Goal: Information Seeking & Learning: Learn about a topic

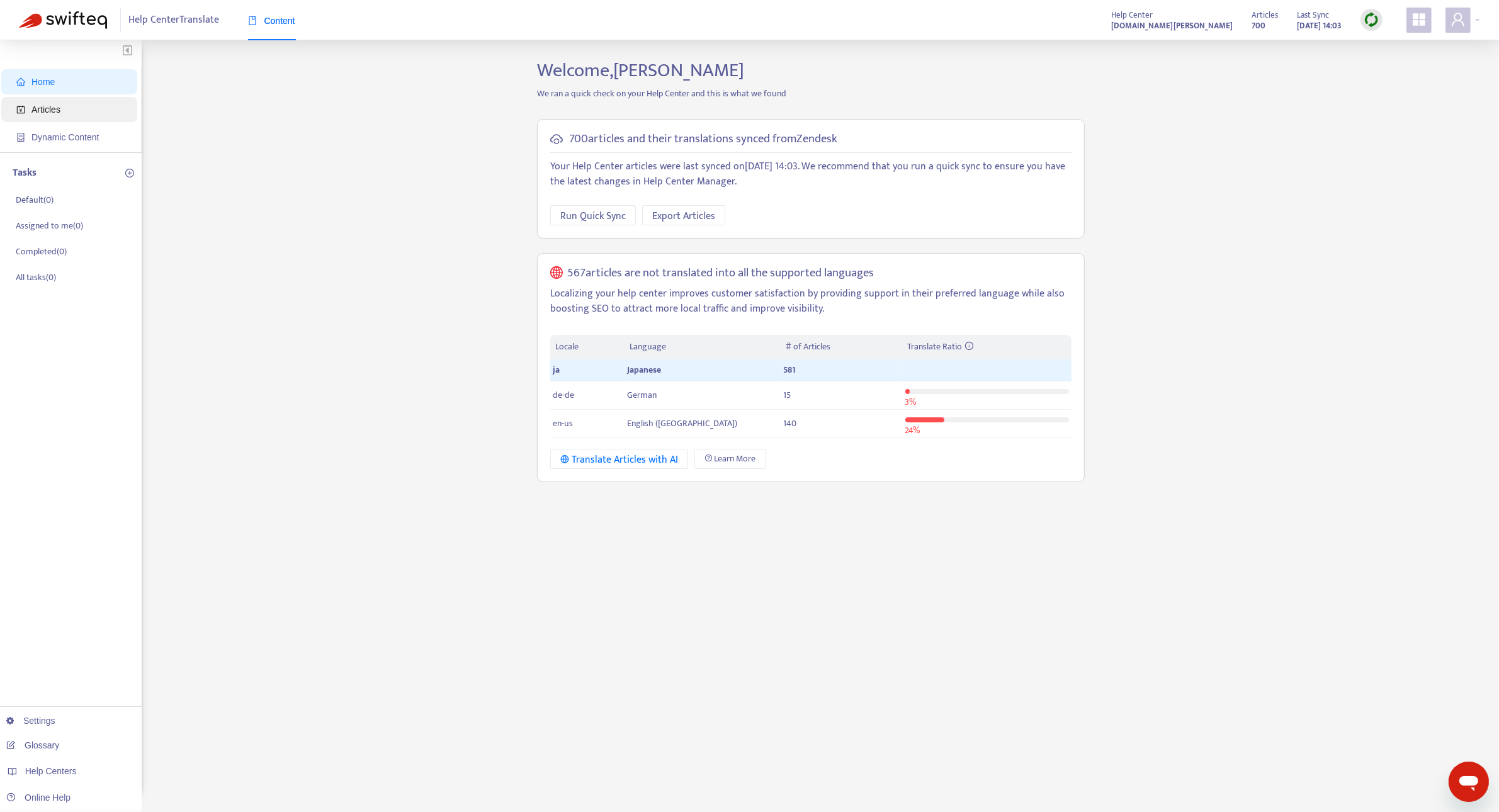
click at [40, 99] on span "Articles" at bounding box center [71, 110] width 111 height 25
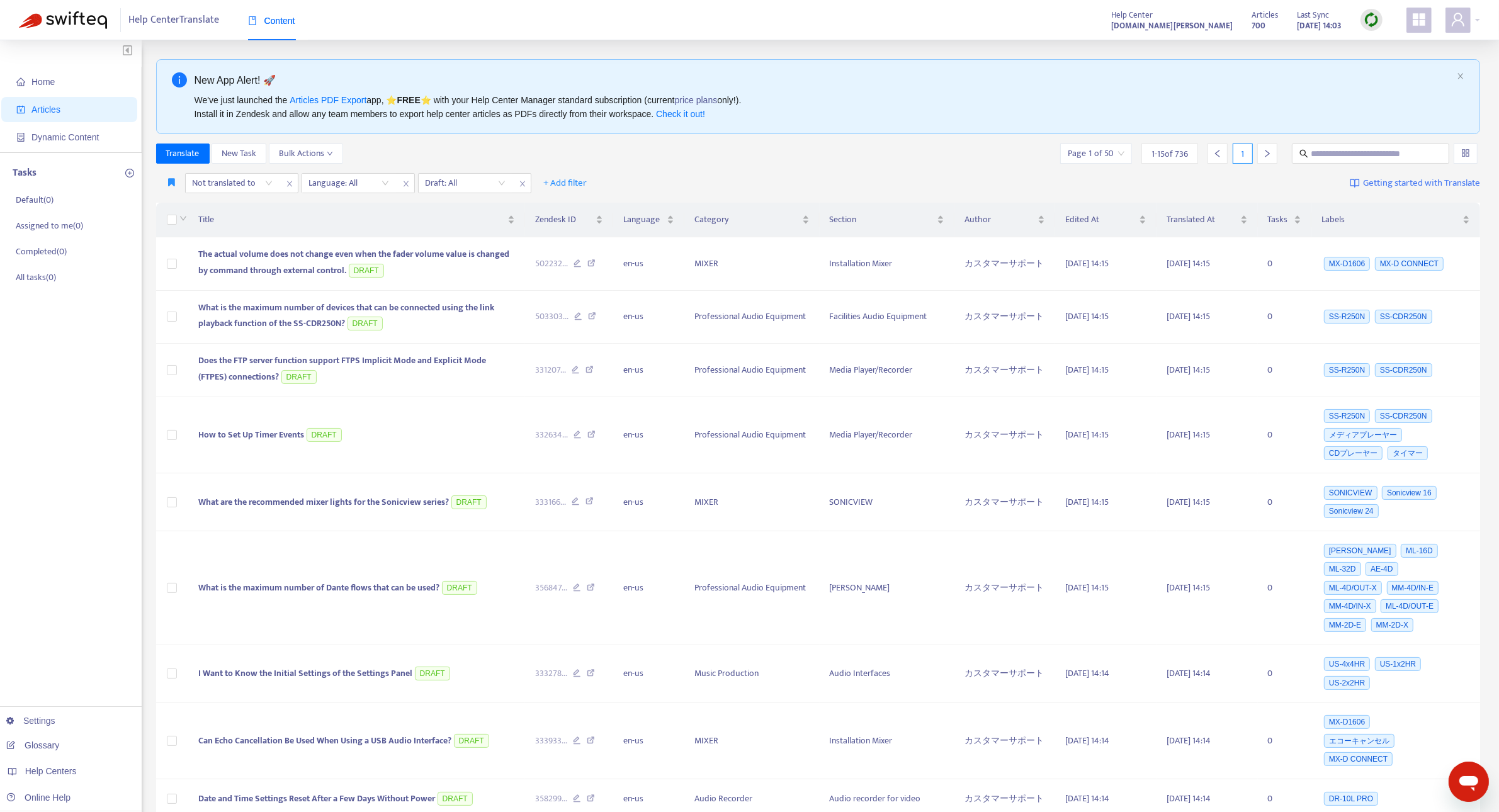
click at [880, 146] on div "Translate New Task Bulk Actions Page 1 of 50 1 - 15 of 736 1" at bounding box center [818, 153] width 1325 height 20
click at [465, 183] on input "search" at bounding box center [466, 183] width 80 height 19
click at [461, 250] on div "No" at bounding box center [538, 249] width 219 height 14
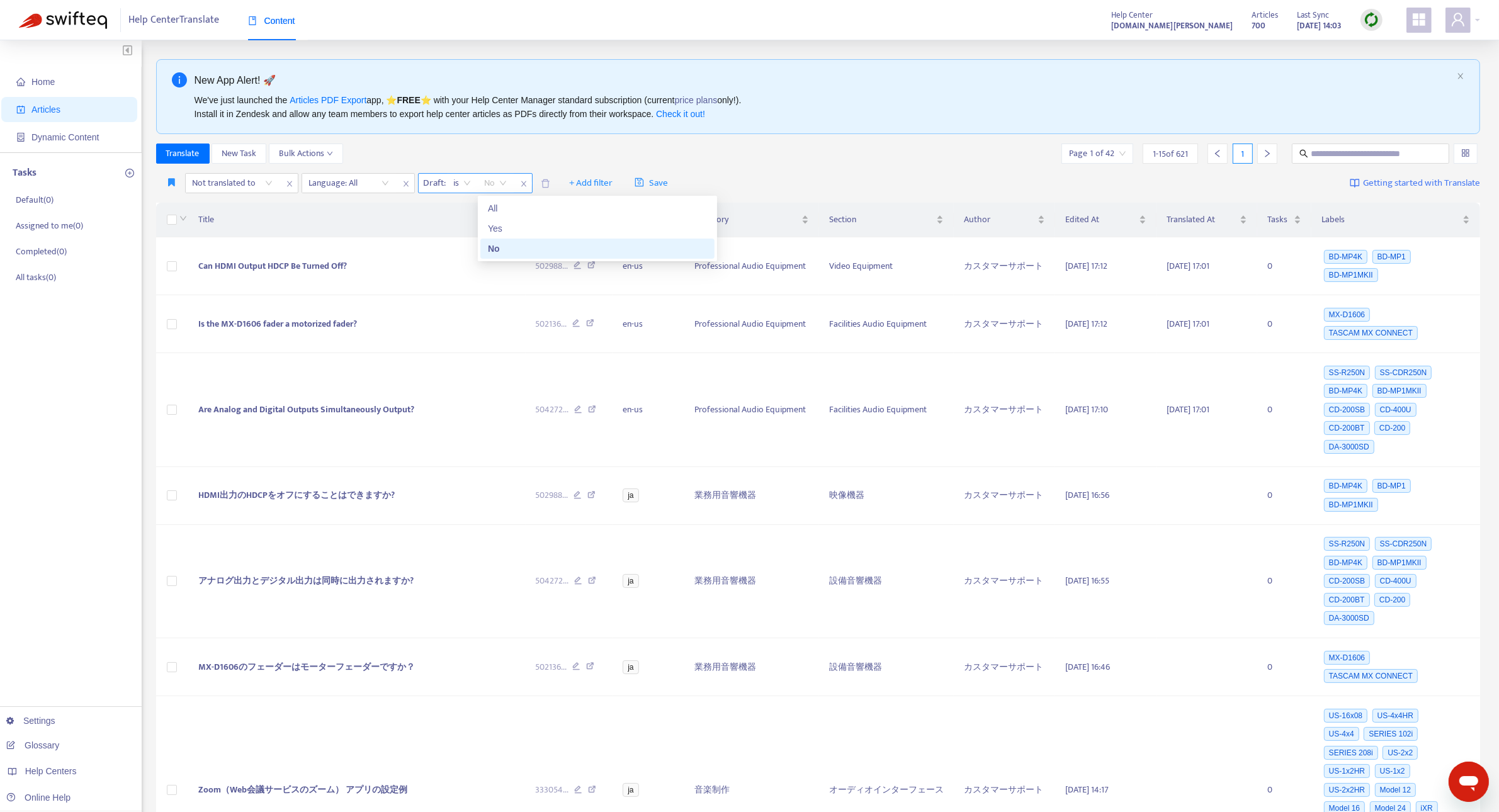
click at [491, 186] on span "No" at bounding box center [496, 183] width 22 height 19
click at [495, 227] on div "Yes" at bounding box center [597, 228] width 219 height 14
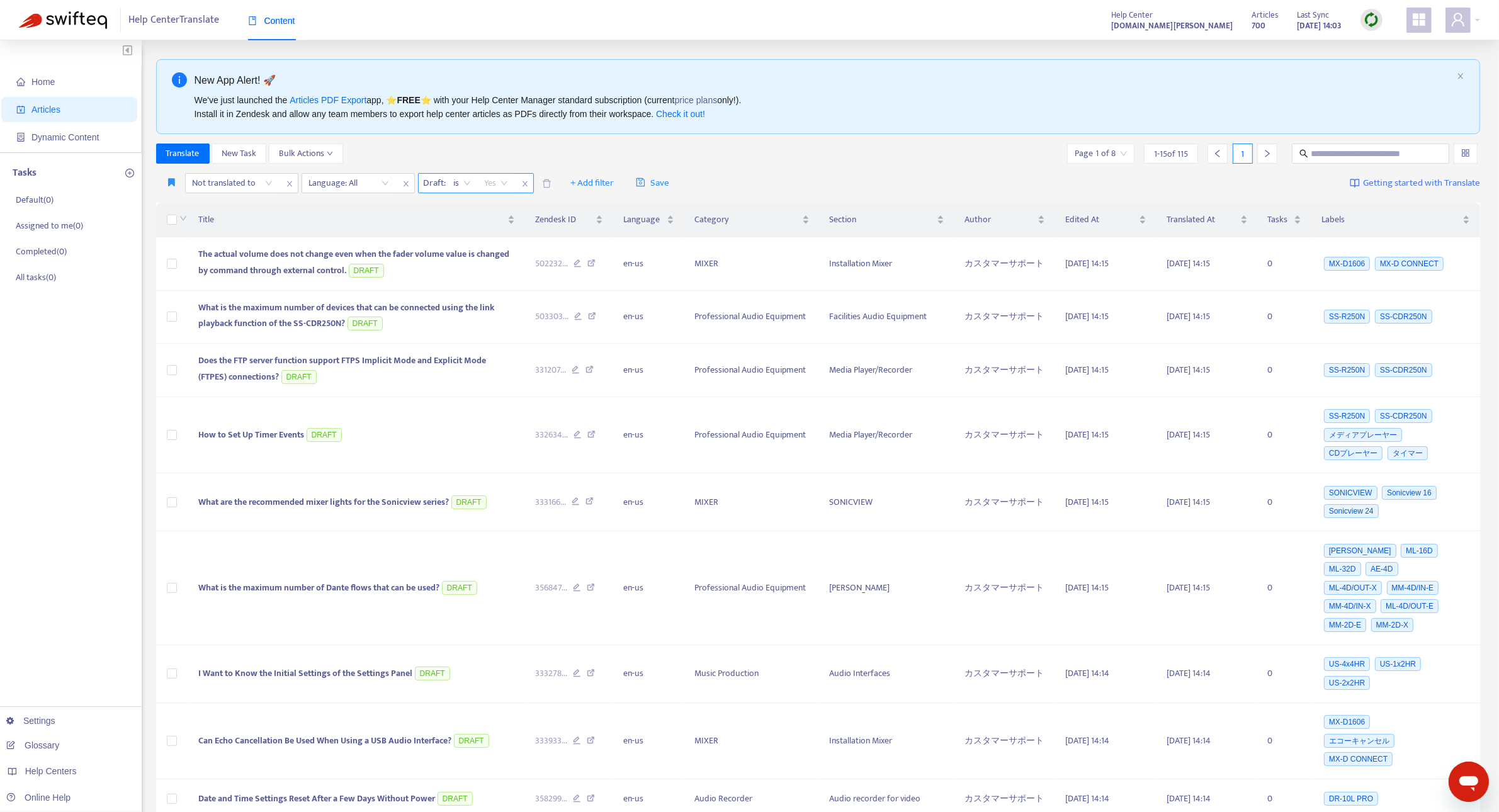
click at [509, 185] on div "Yes" at bounding box center [496, 183] width 37 height 19
click at [502, 249] on div "No" at bounding box center [597, 249] width 219 height 14
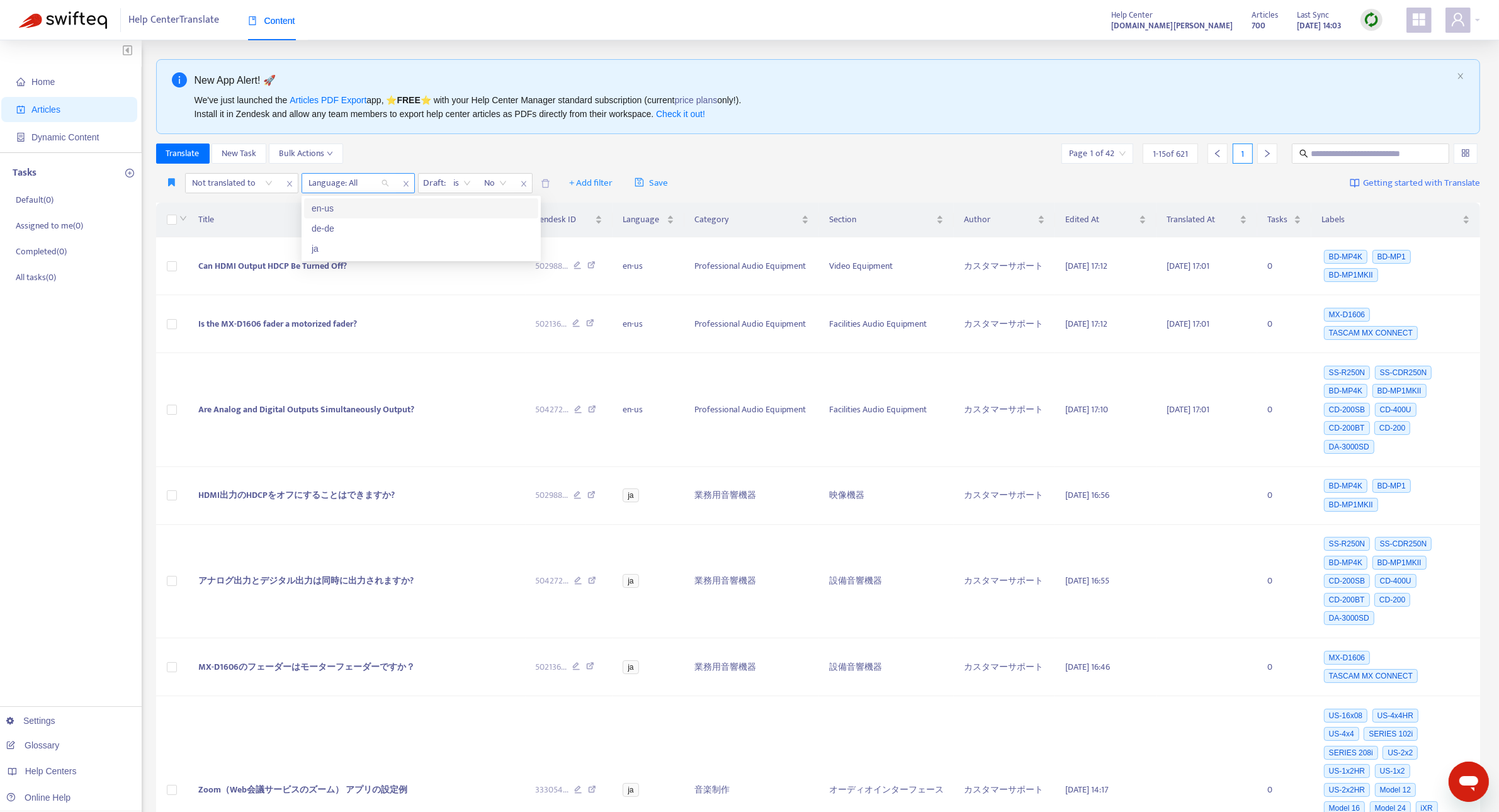
click at [366, 182] on div at bounding box center [343, 183] width 76 height 15
click at [342, 249] on div "ja" at bounding box center [421, 249] width 219 height 14
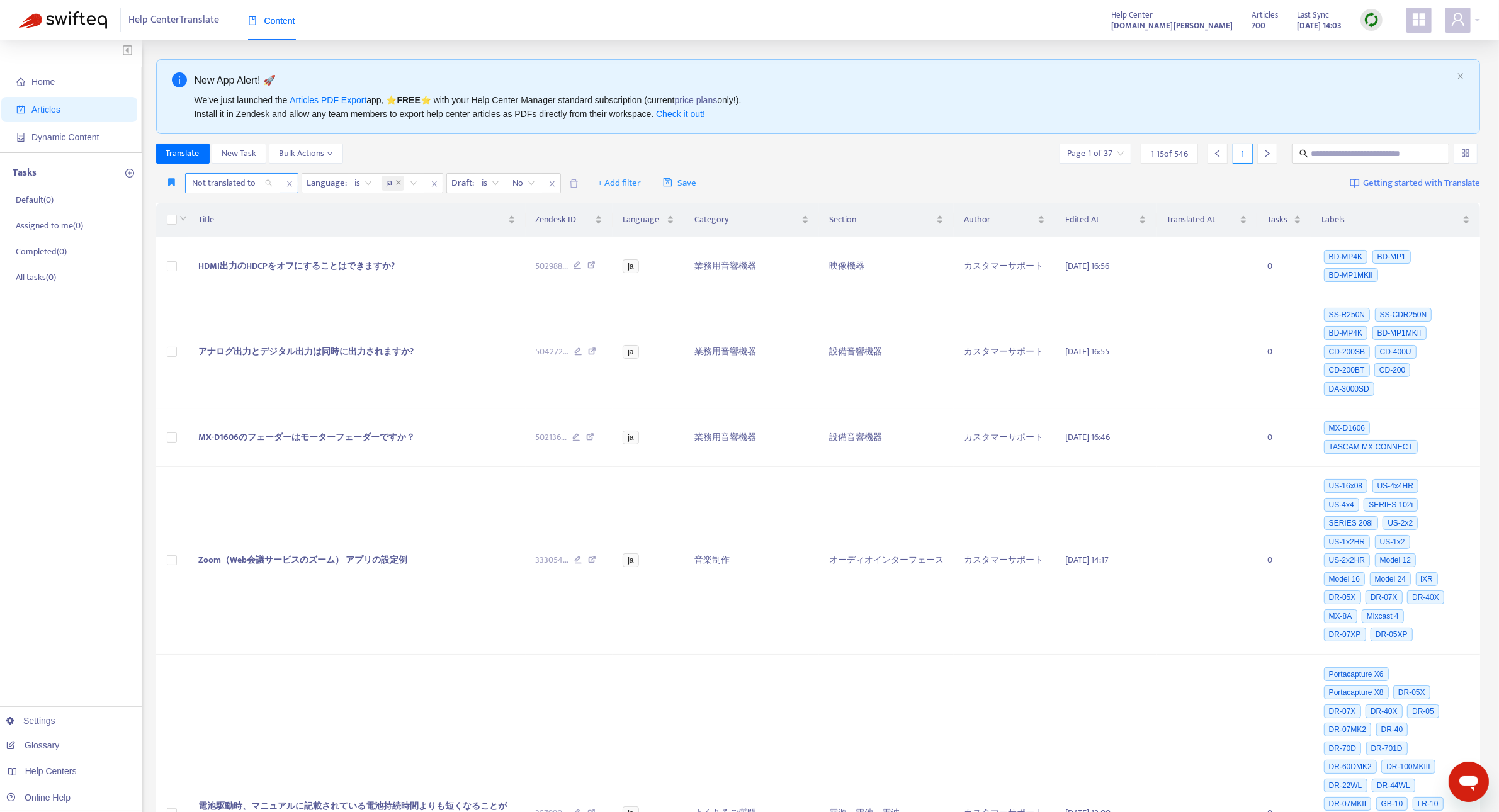
click at [271, 186] on div "Not translated to" at bounding box center [232, 183] width 94 height 19
click at [250, 215] on div "en-us" at bounding box center [305, 208] width 219 height 14
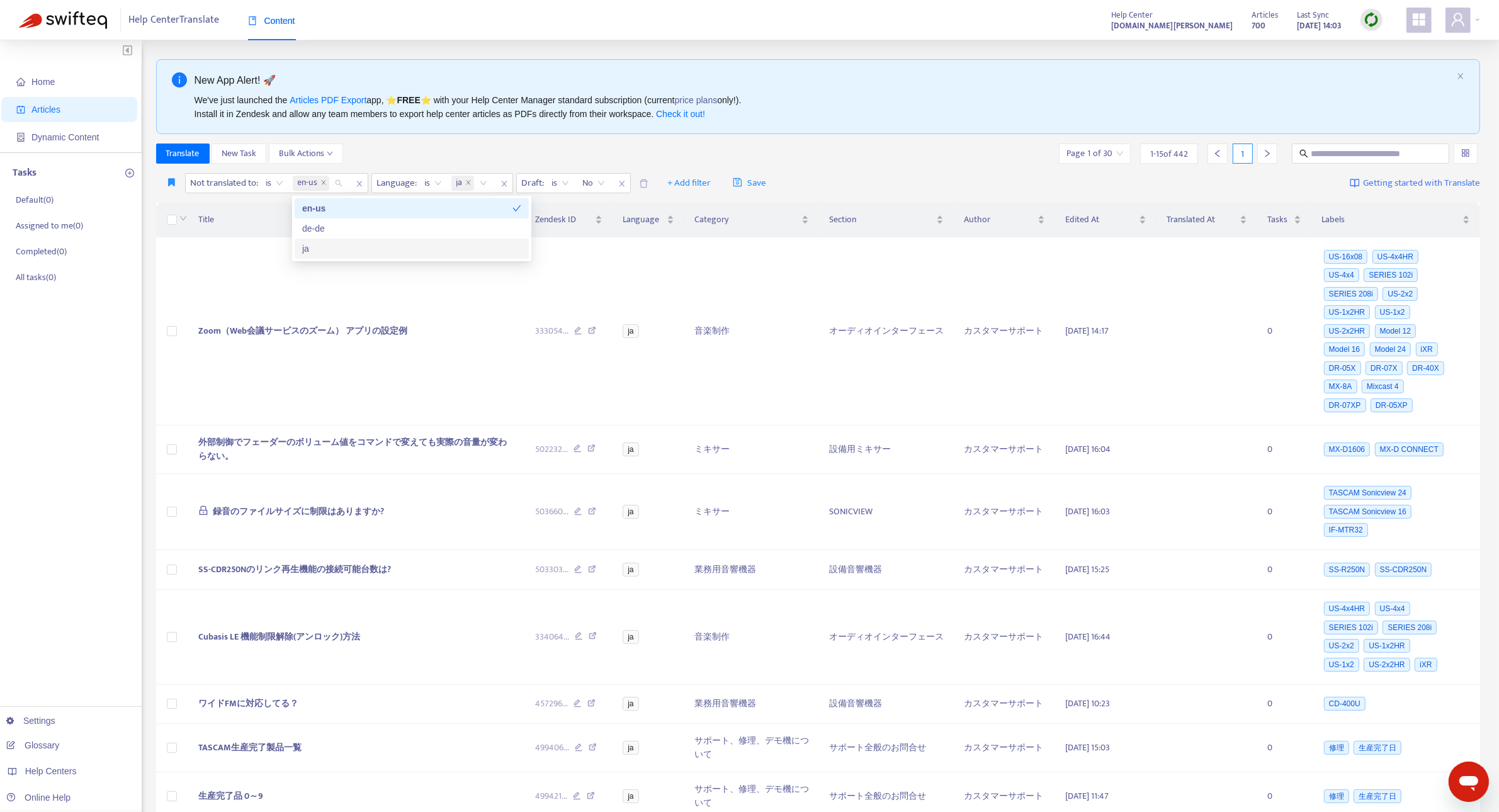
click at [330, 252] on div "ja" at bounding box center [412, 249] width 219 height 14
click at [378, 212] on div "en-us" at bounding box center [407, 208] width 210 height 14
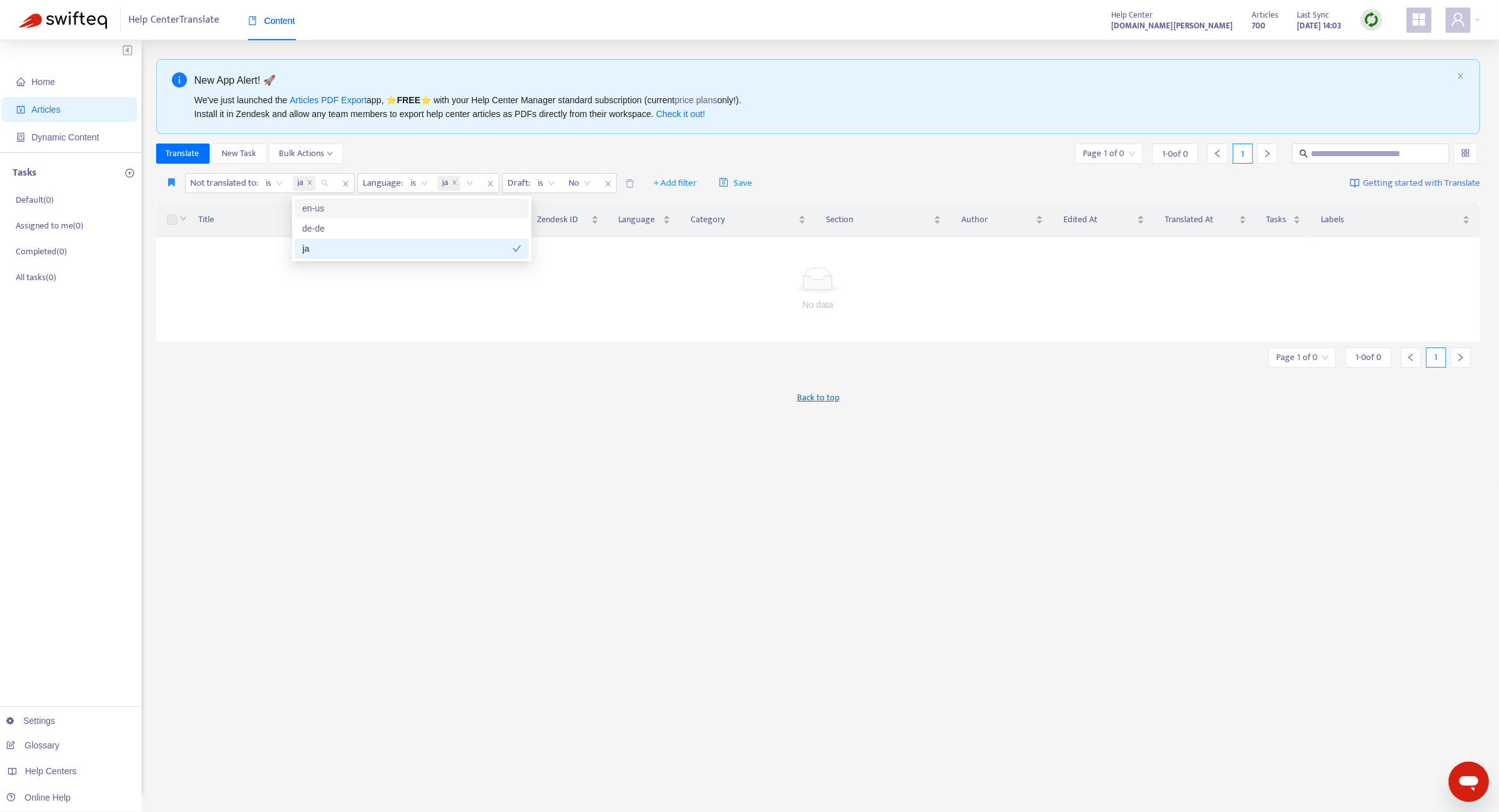
click at [378, 212] on div "en-us" at bounding box center [412, 208] width 219 height 14
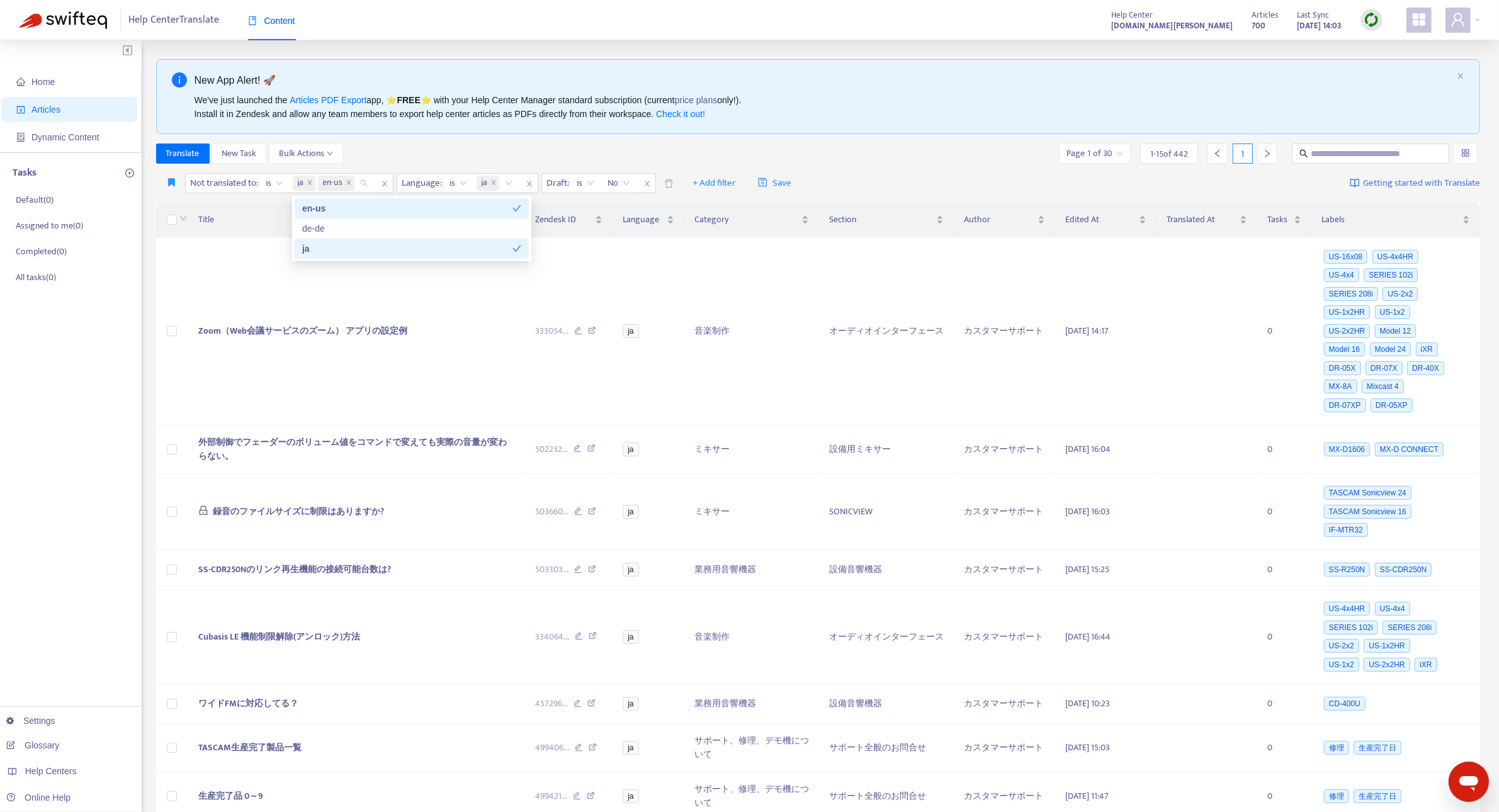
click at [491, 255] on div "ja" at bounding box center [407, 249] width 210 height 14
click at [225, 286] on td "Zoom（Web会議サービスのズーム） アプリの設定例" at bounding box center [357, 332] width 338 height 188
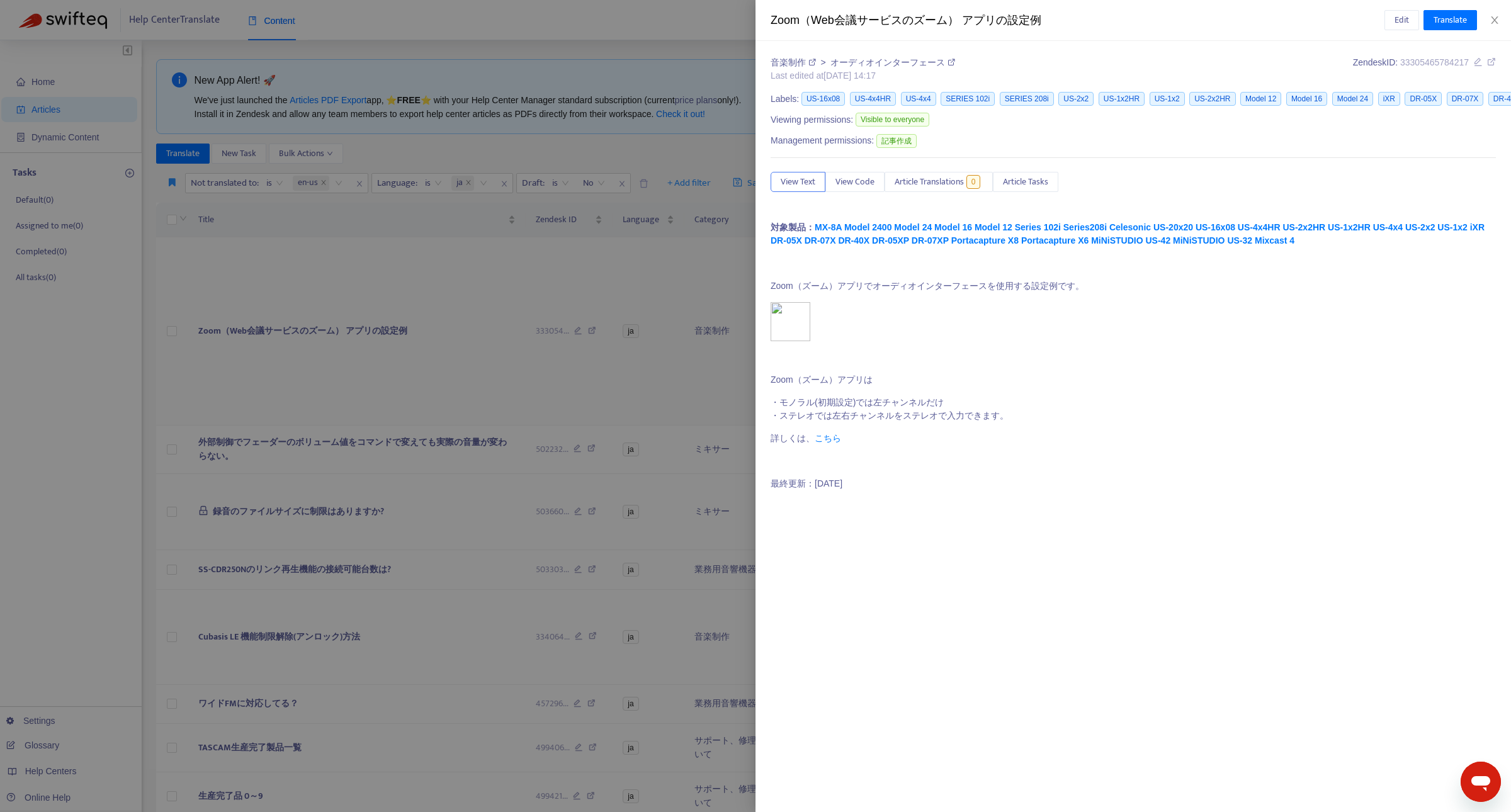
click at [225, 286] on div at bounding box center [756, 406] width 1511 height 812
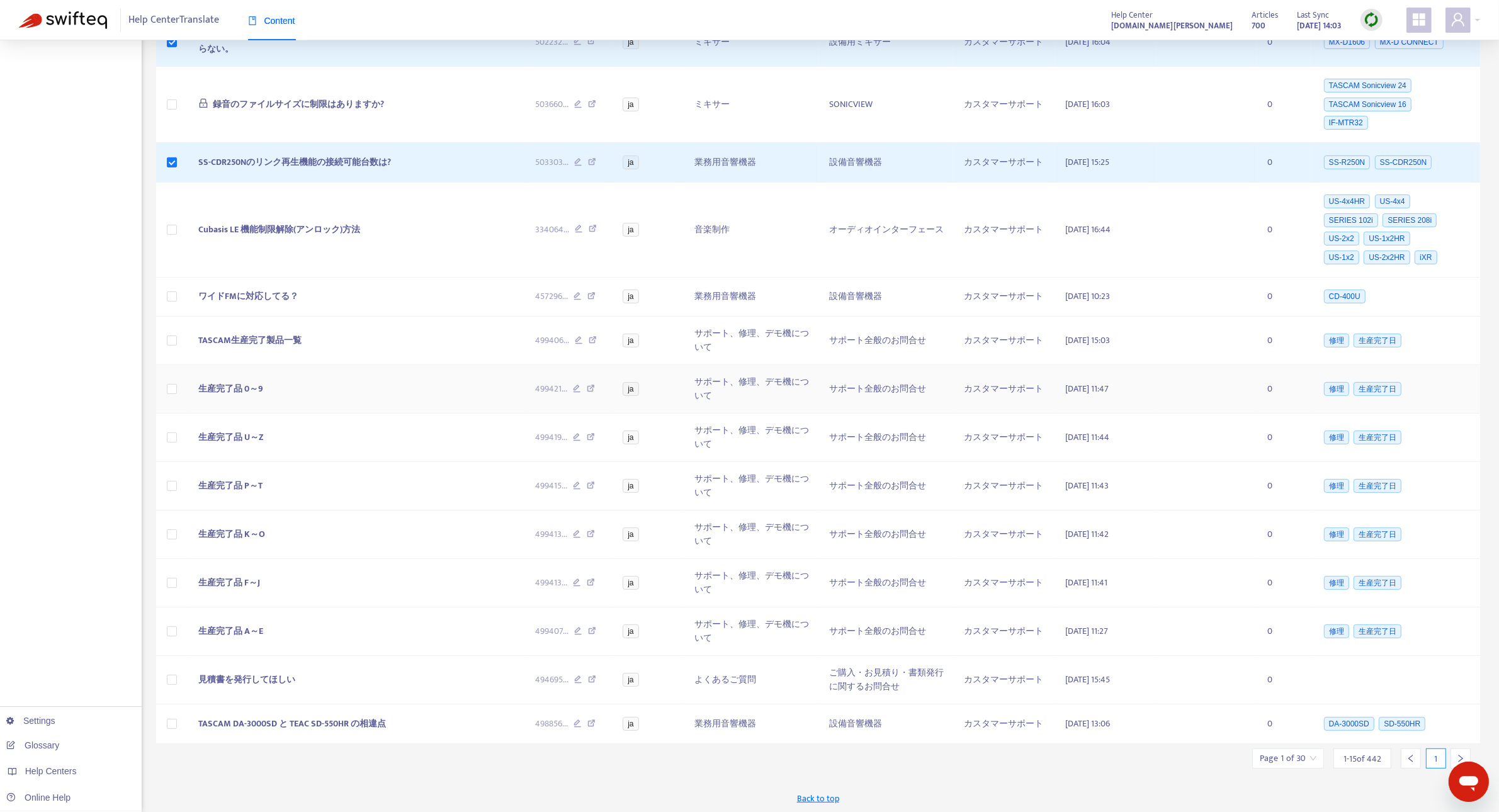
scroll to position [443, 0]
click at [1461, 758] on icon "right" at bounding box center [1461, 756] width 9 height 9
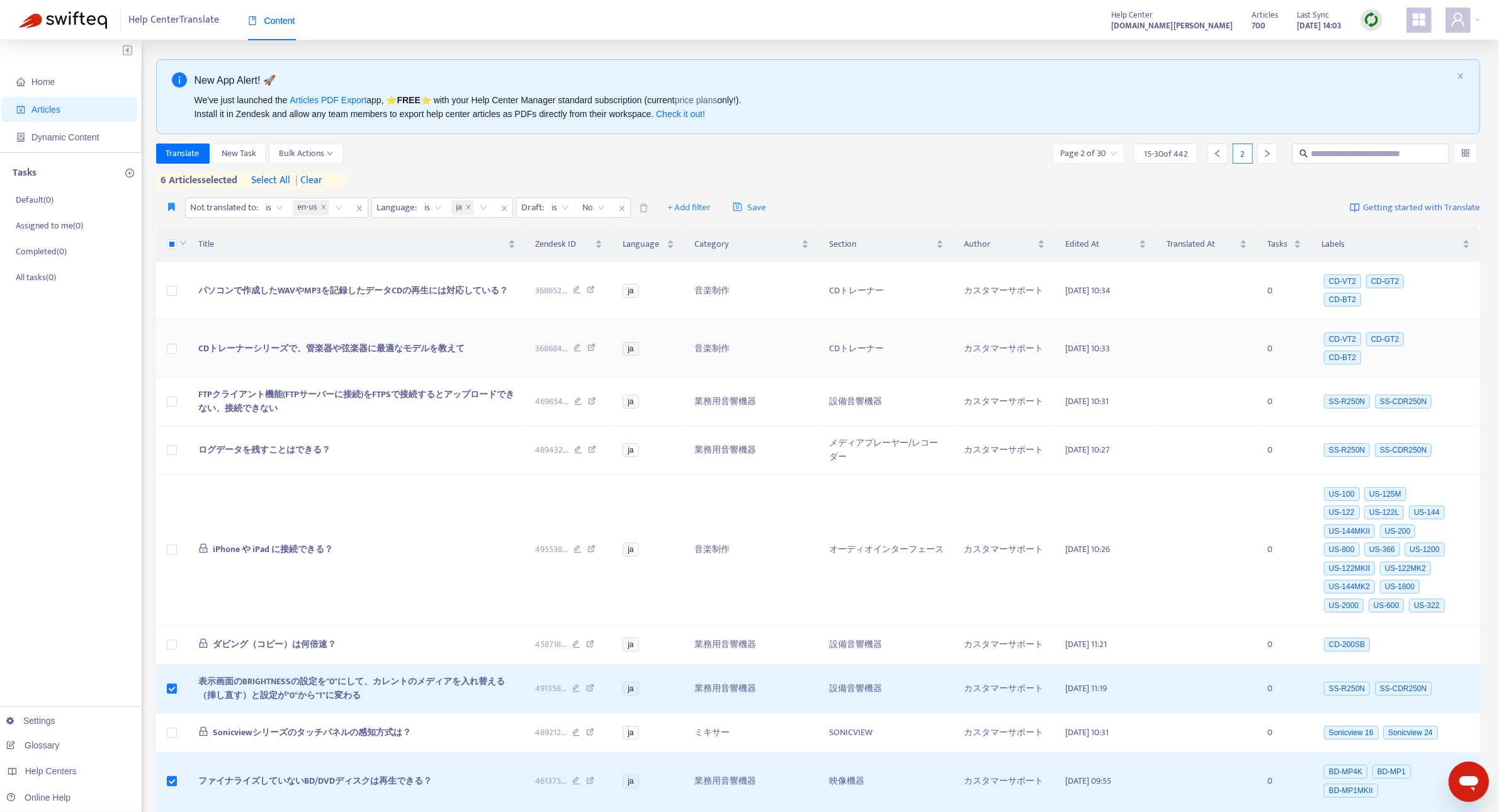
scroll to position [323, 0]
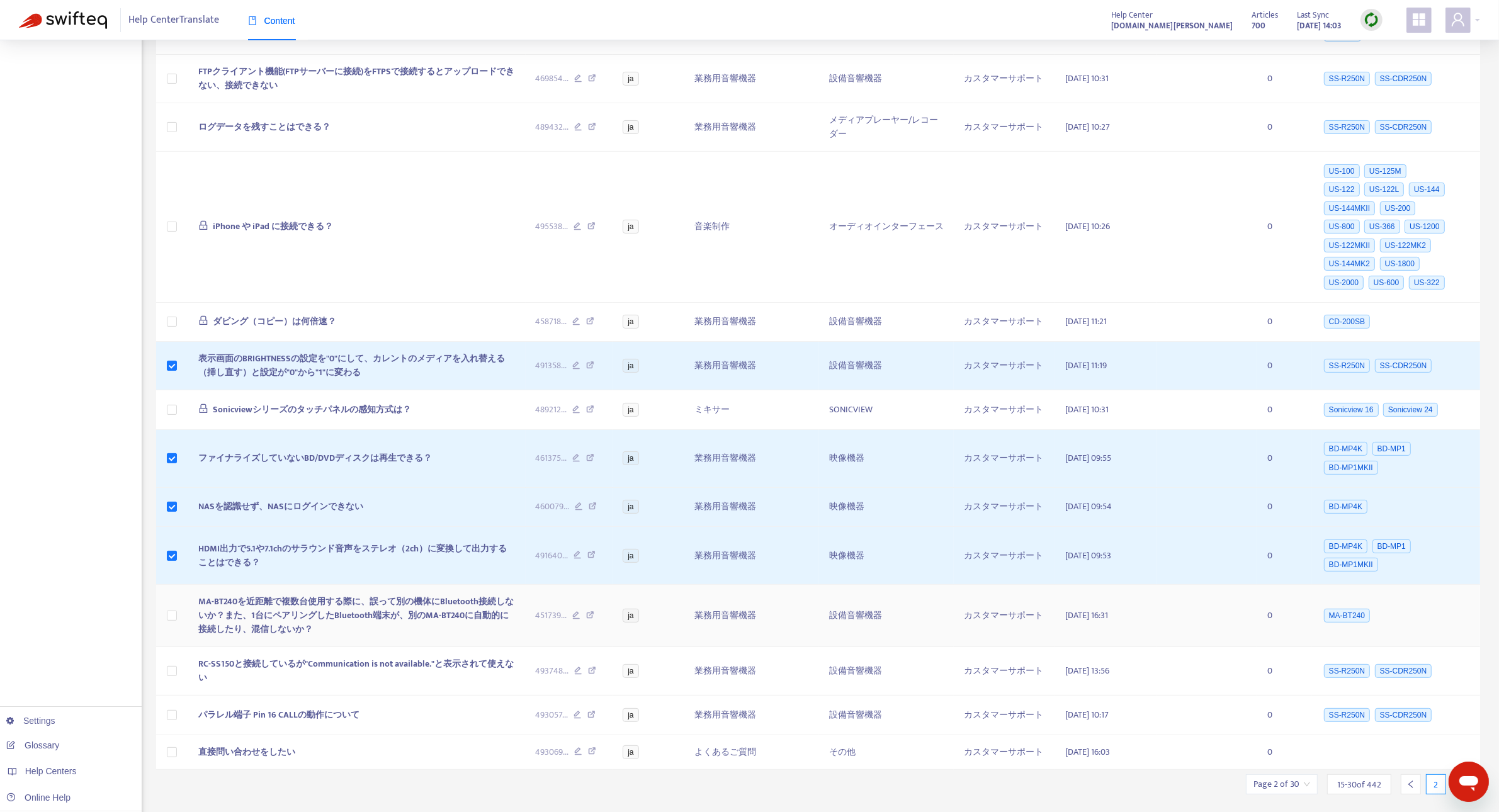
click at [177, 594] on td at bounding box center [172, 616] width 32 height 63
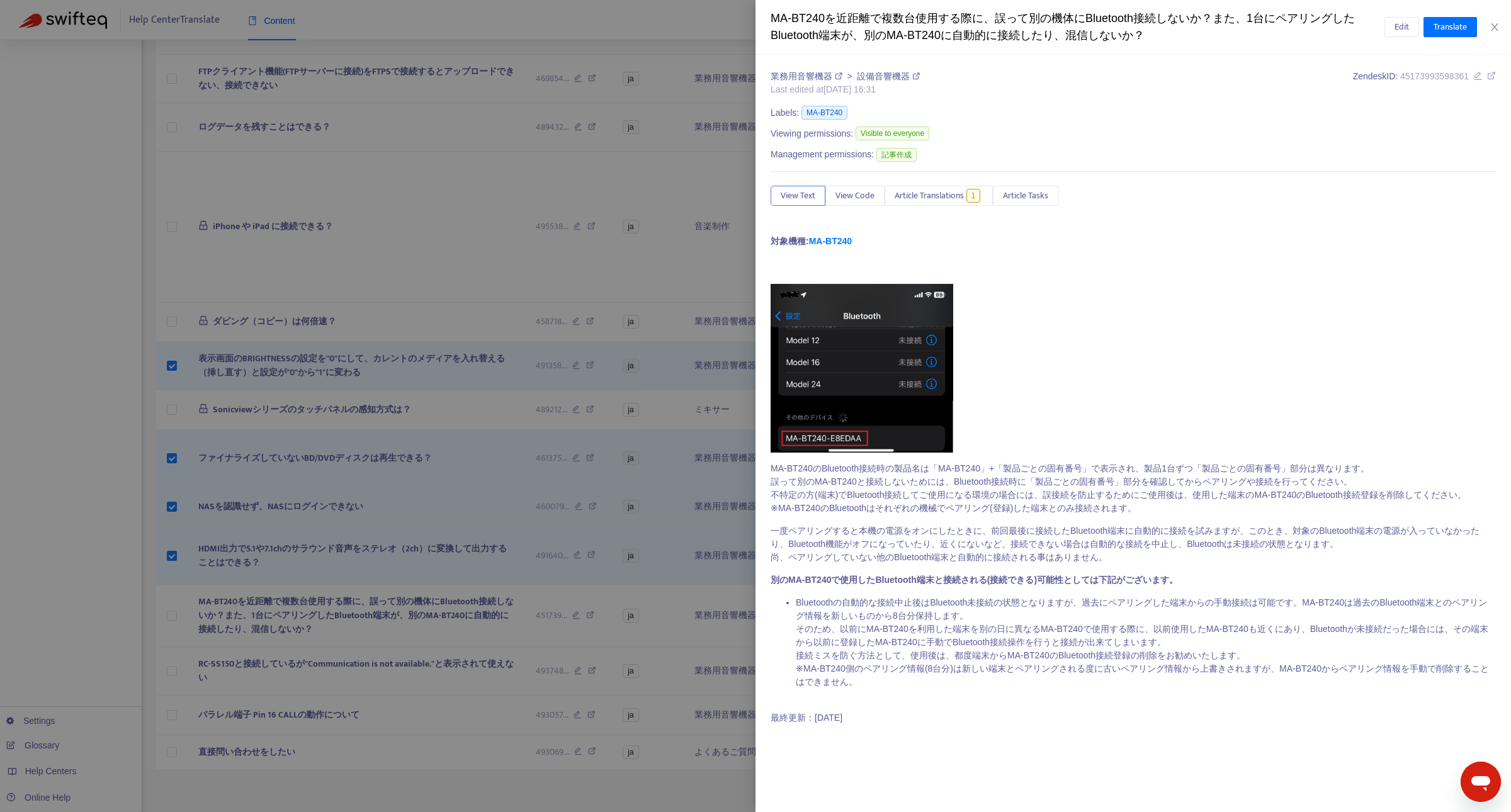
click at [173, 583] on div at bounding box center [756, 406] width 1511 height 812
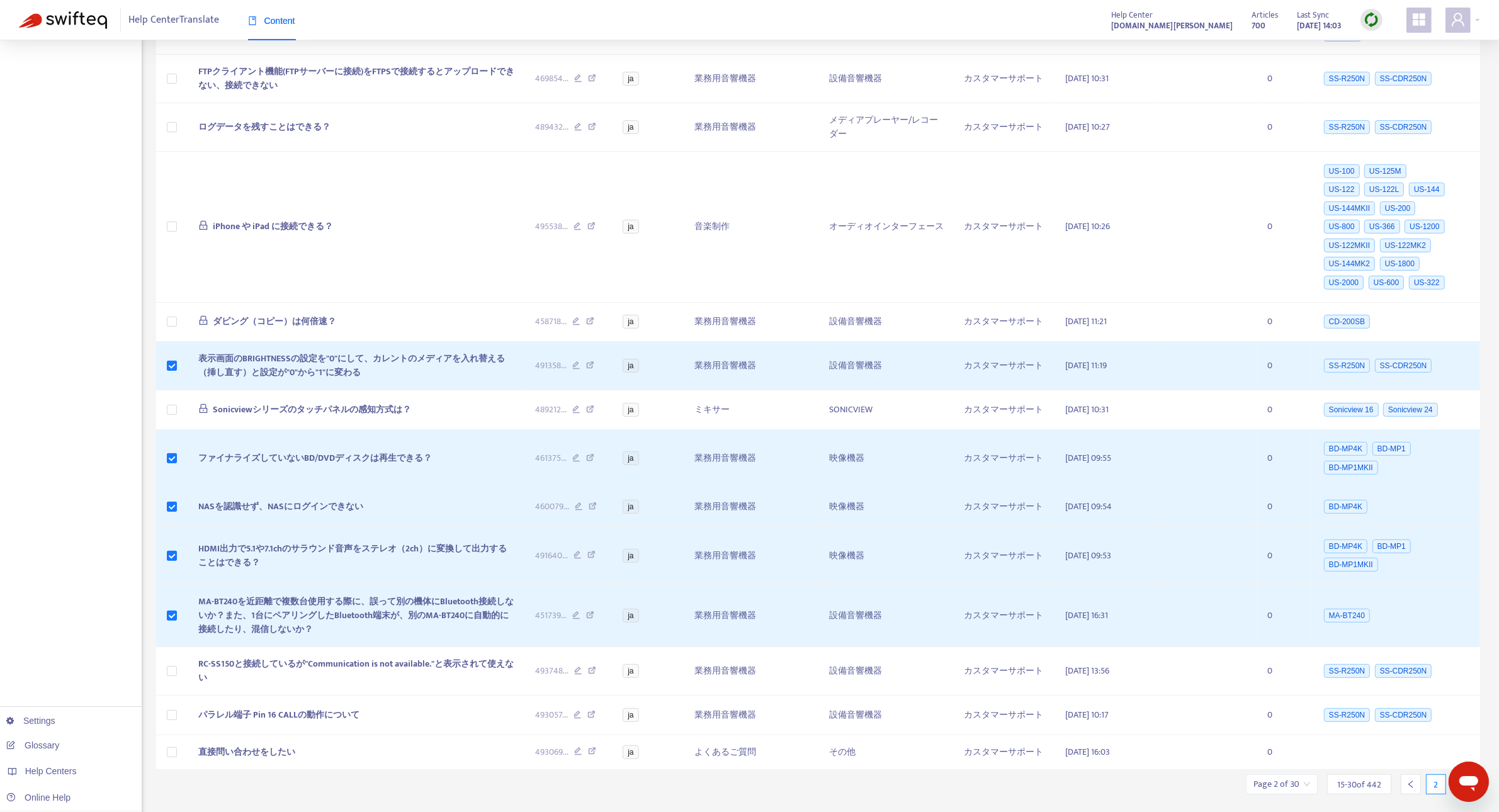
click at [1374, 19] on img at bounding box center [1371, 19] width 15 height 15
click at [1386, 44] on link "Quick Sync" at bounding box center [1397, 46] width 54 height 15
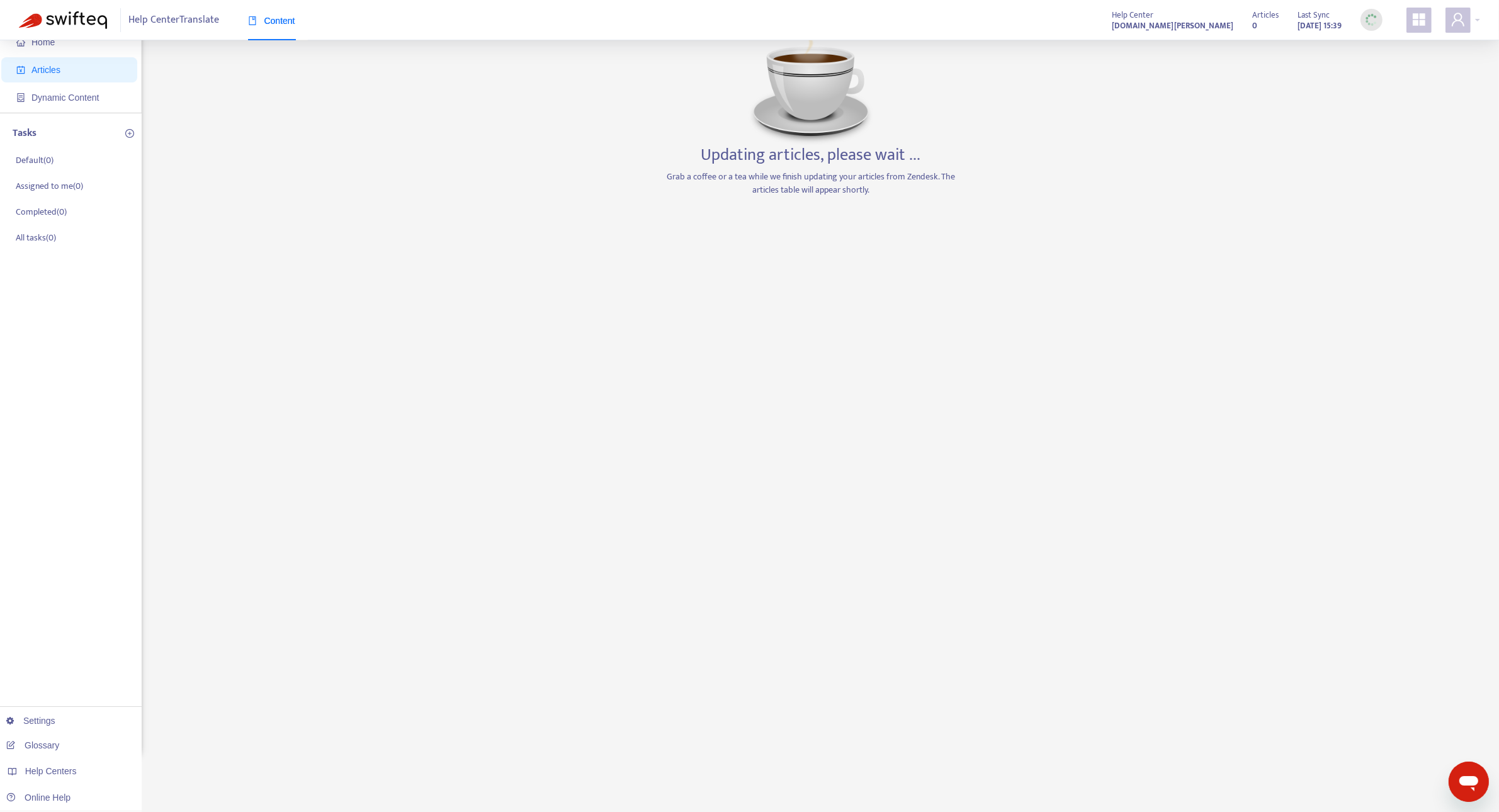
scroll to position [0, 0]
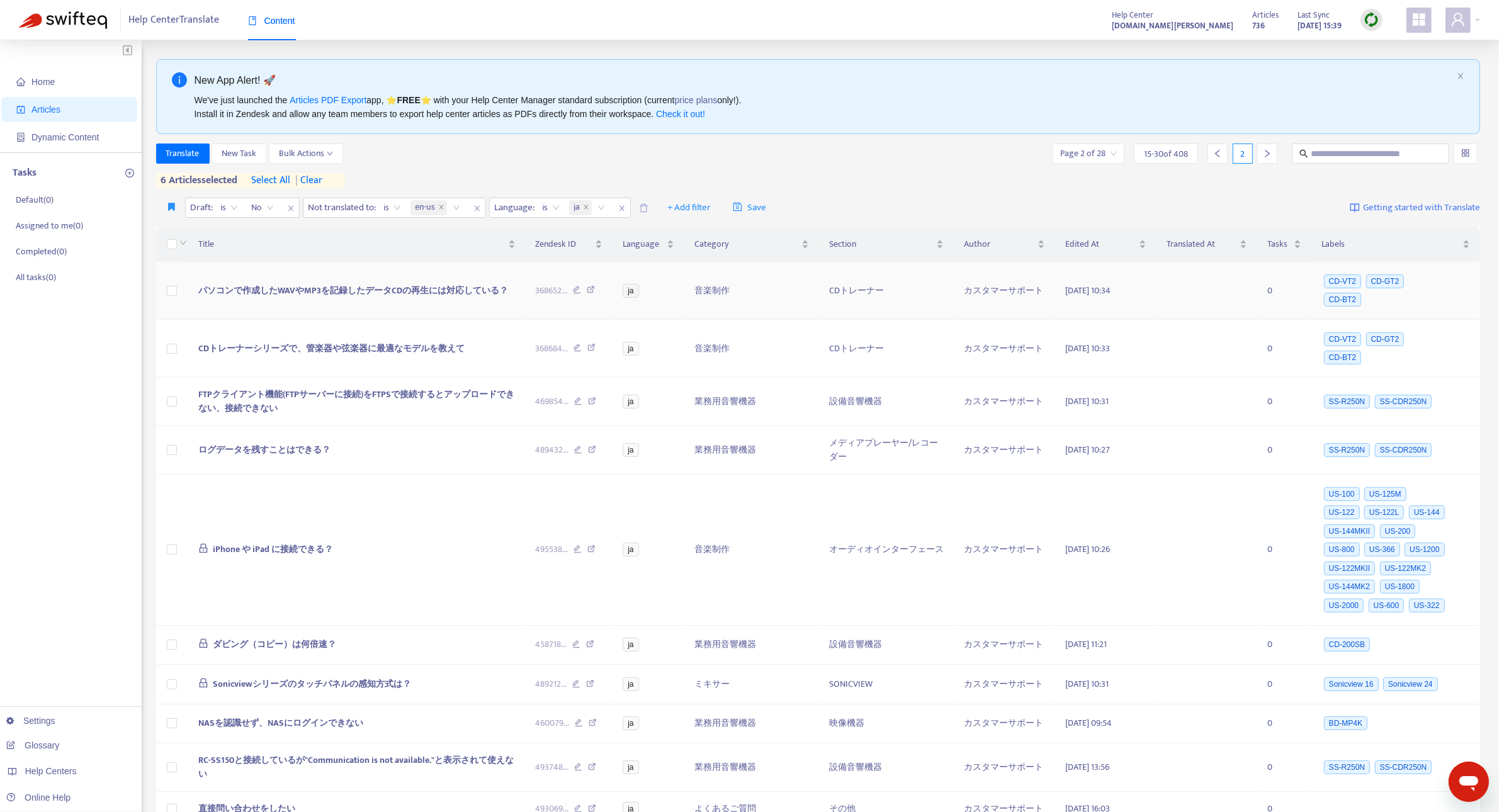
click at [518, 264] on td "パソコンで作成したWAVやMP3を記録したデータCDの再生には対応している？" at bounding box center [357, 291] width 338 height 58
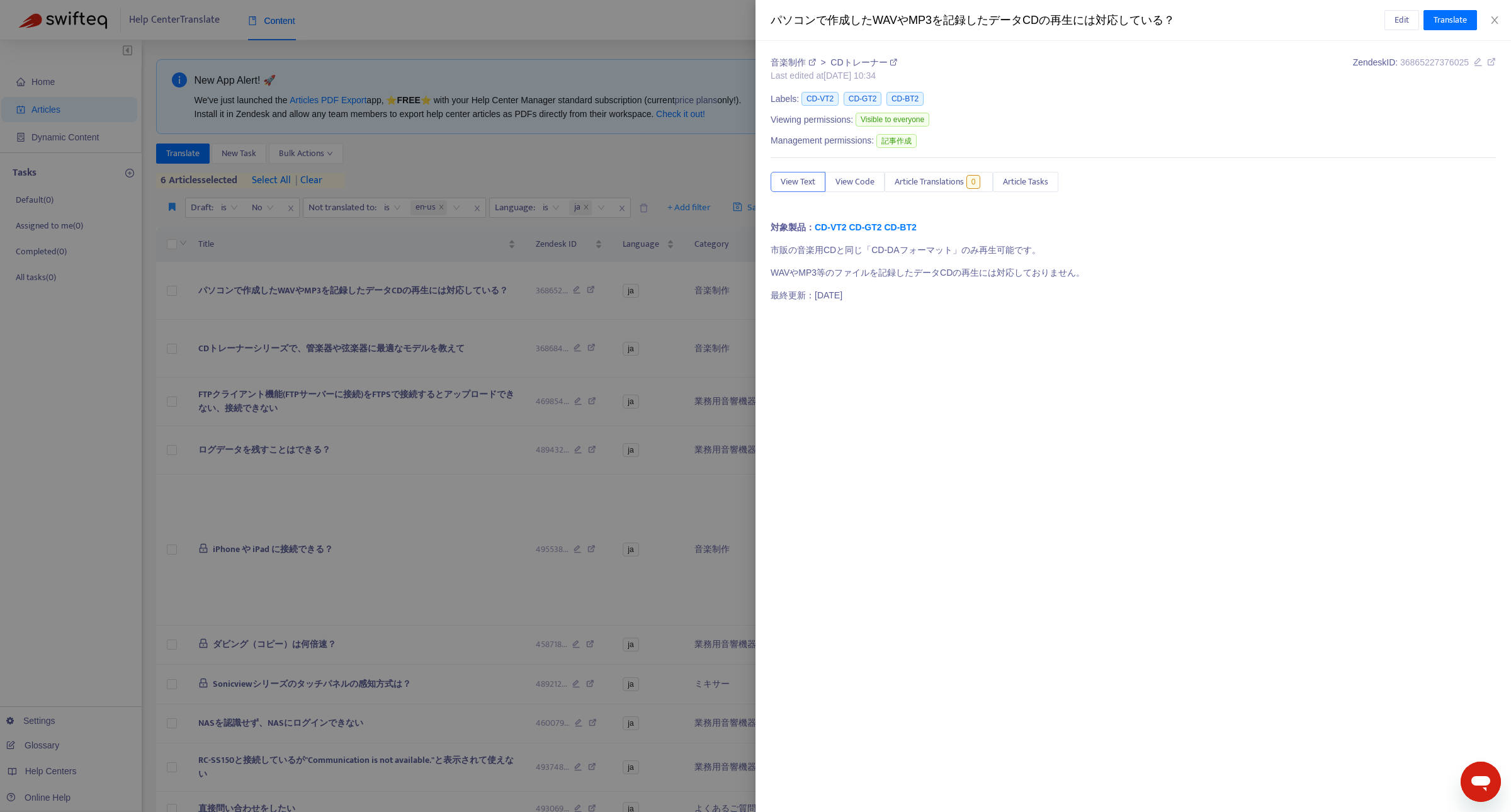
click at [674, 142] on div at bounding box center [756, 406] width 1511 height 812
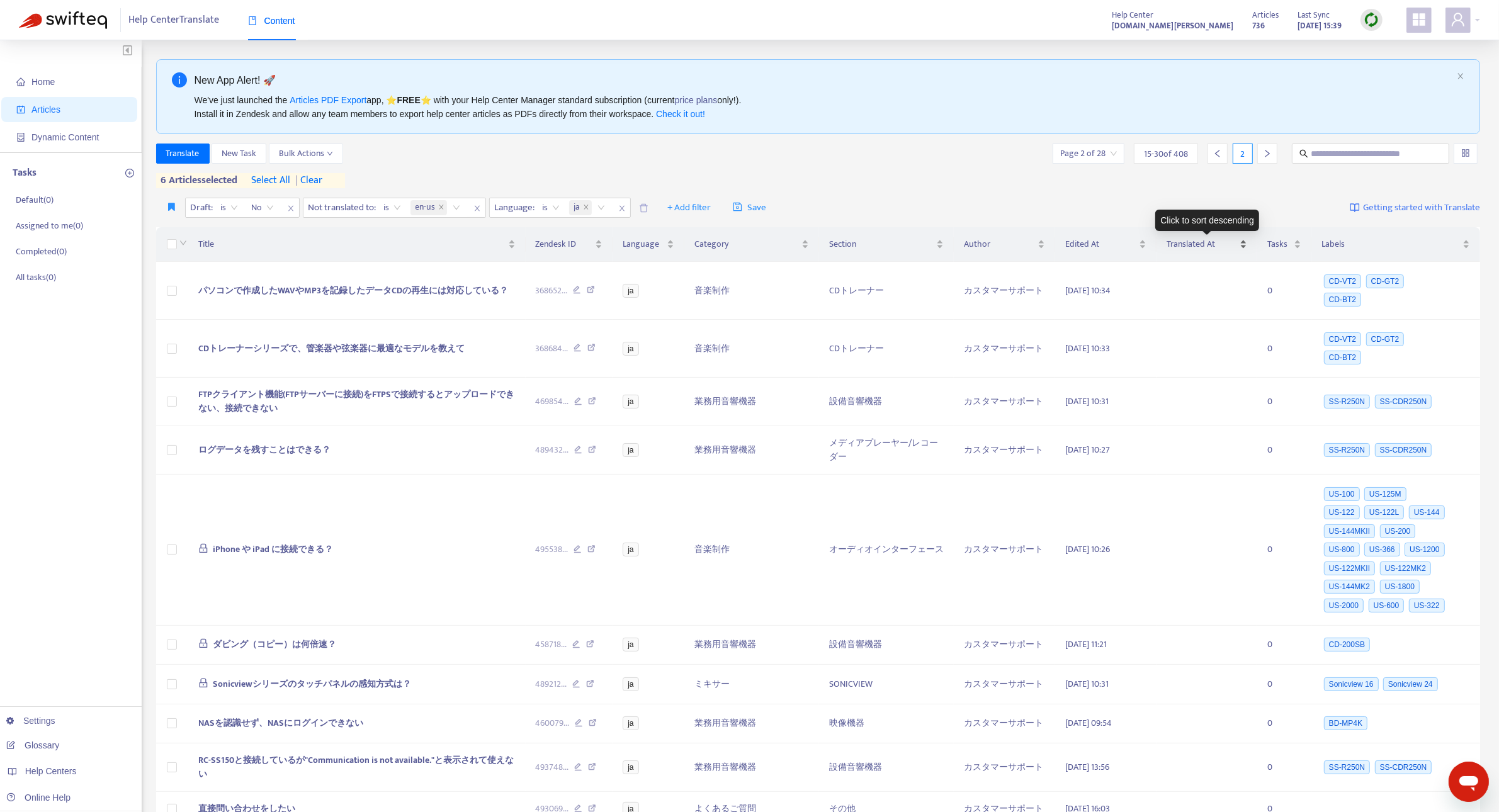
click at [1185, 241] on span "Translated At" at bounding box center [1202, 244] width 71 height 14
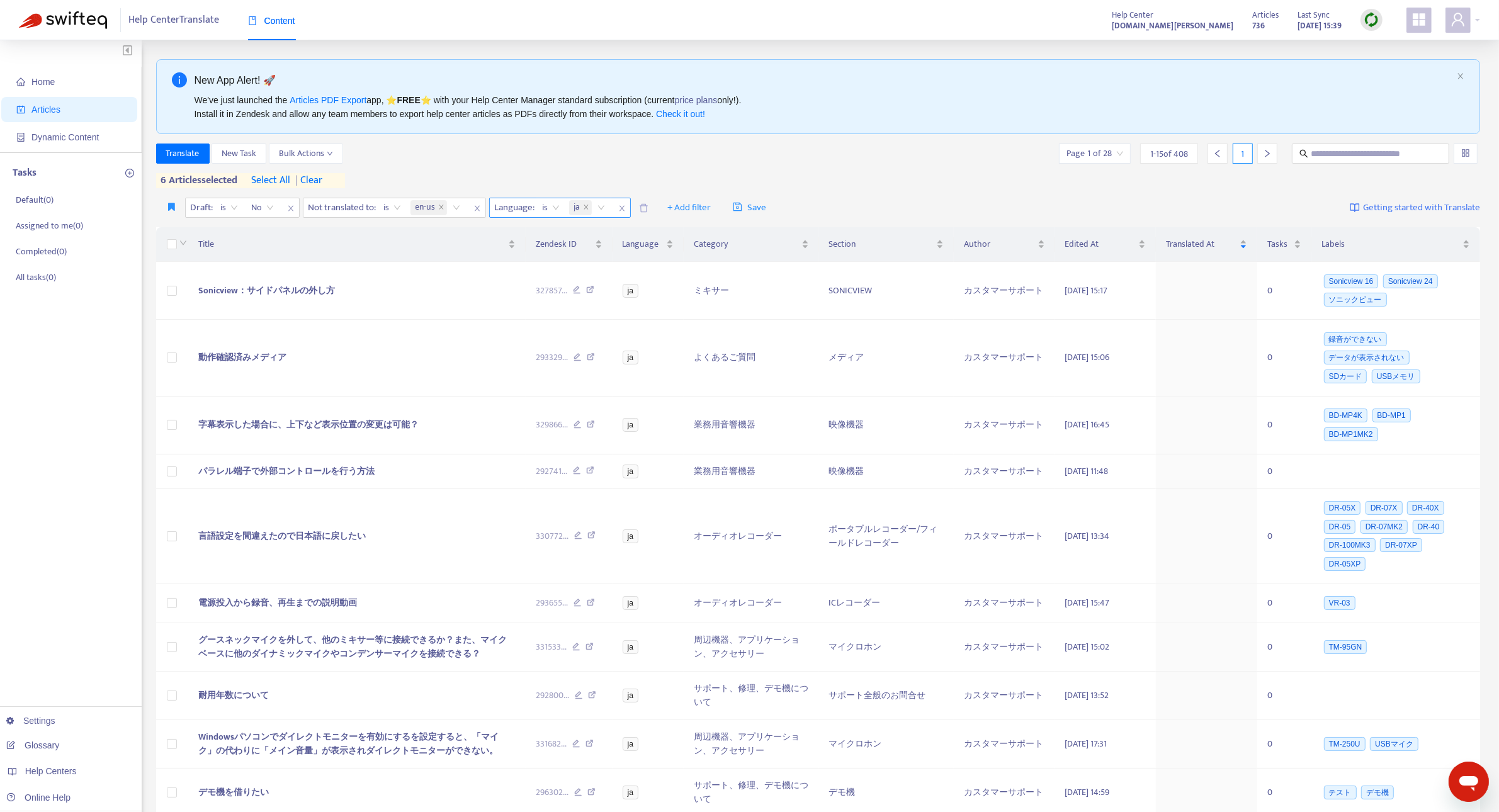
click at [622, 208] on icon "close" at bounding box center [622, 208] width 7 height 7
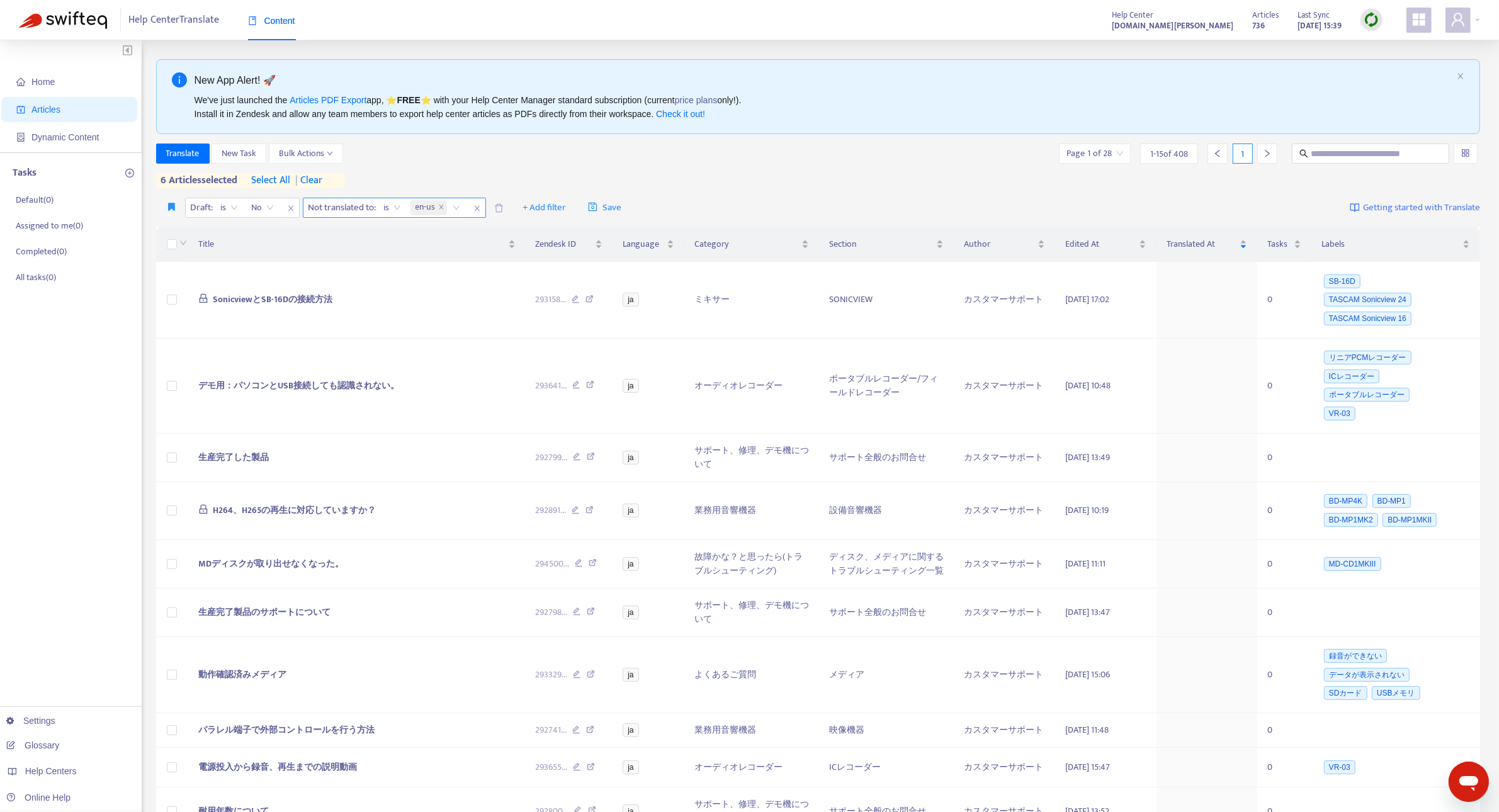
click at [479, 212] on icon "close" at bounding box center [477, 208] width 7 height 7
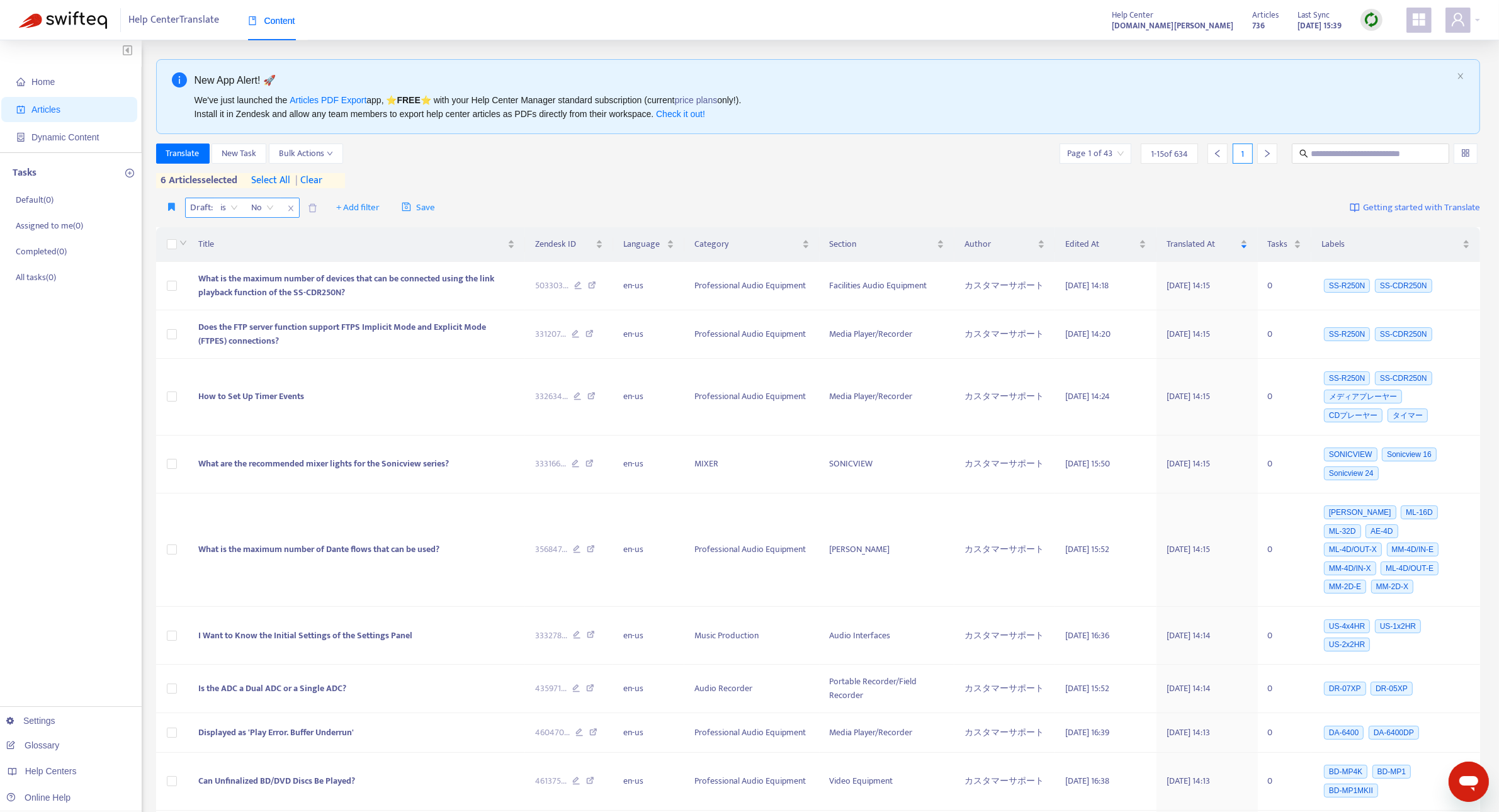
click at [290, 213] on span "close" at bounding box center [291, 208] width 16 height 15
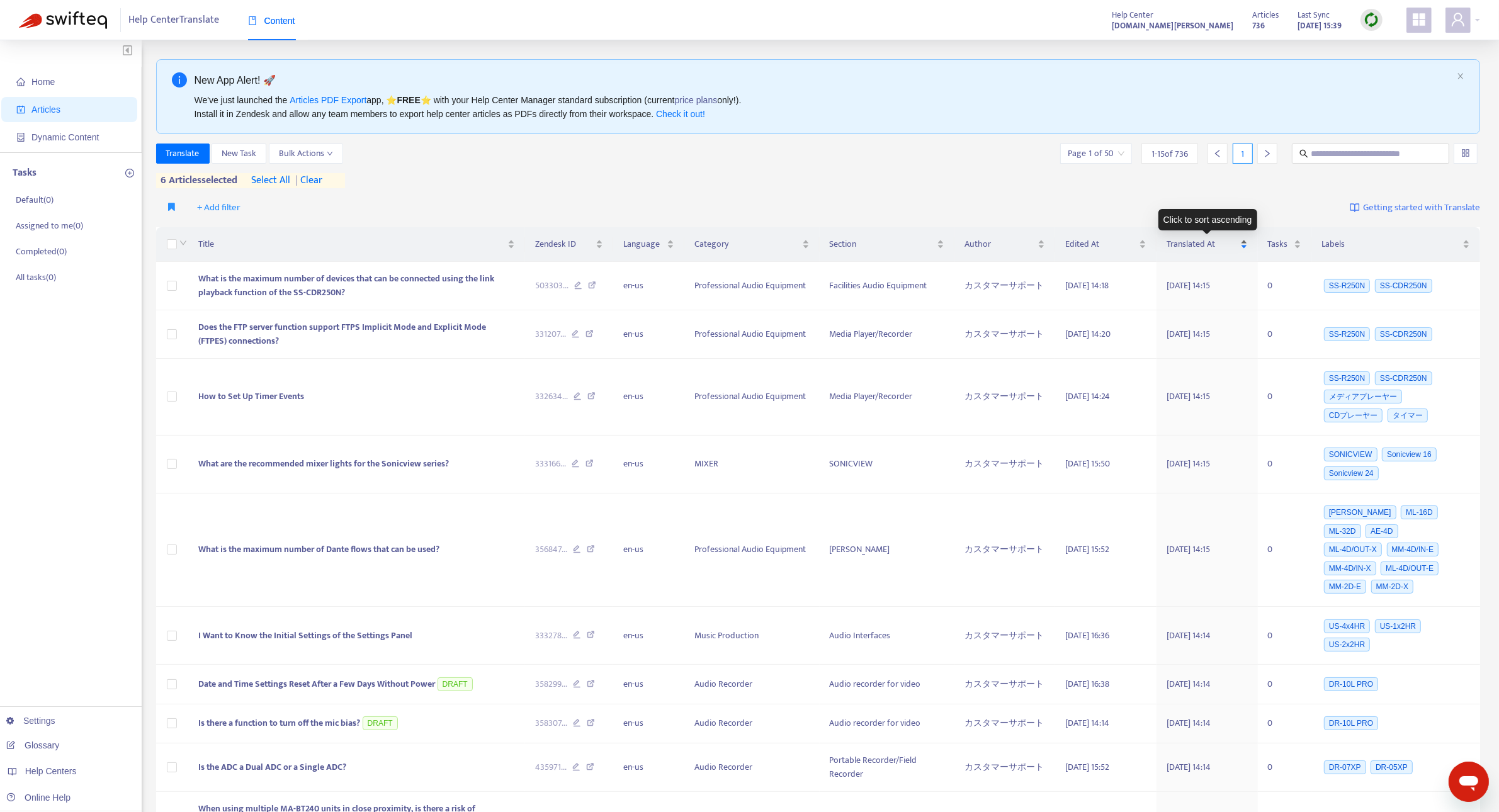
click at [1200, 250] on span "Translated At" at bounding box center [1202, 244] width 71 height 14
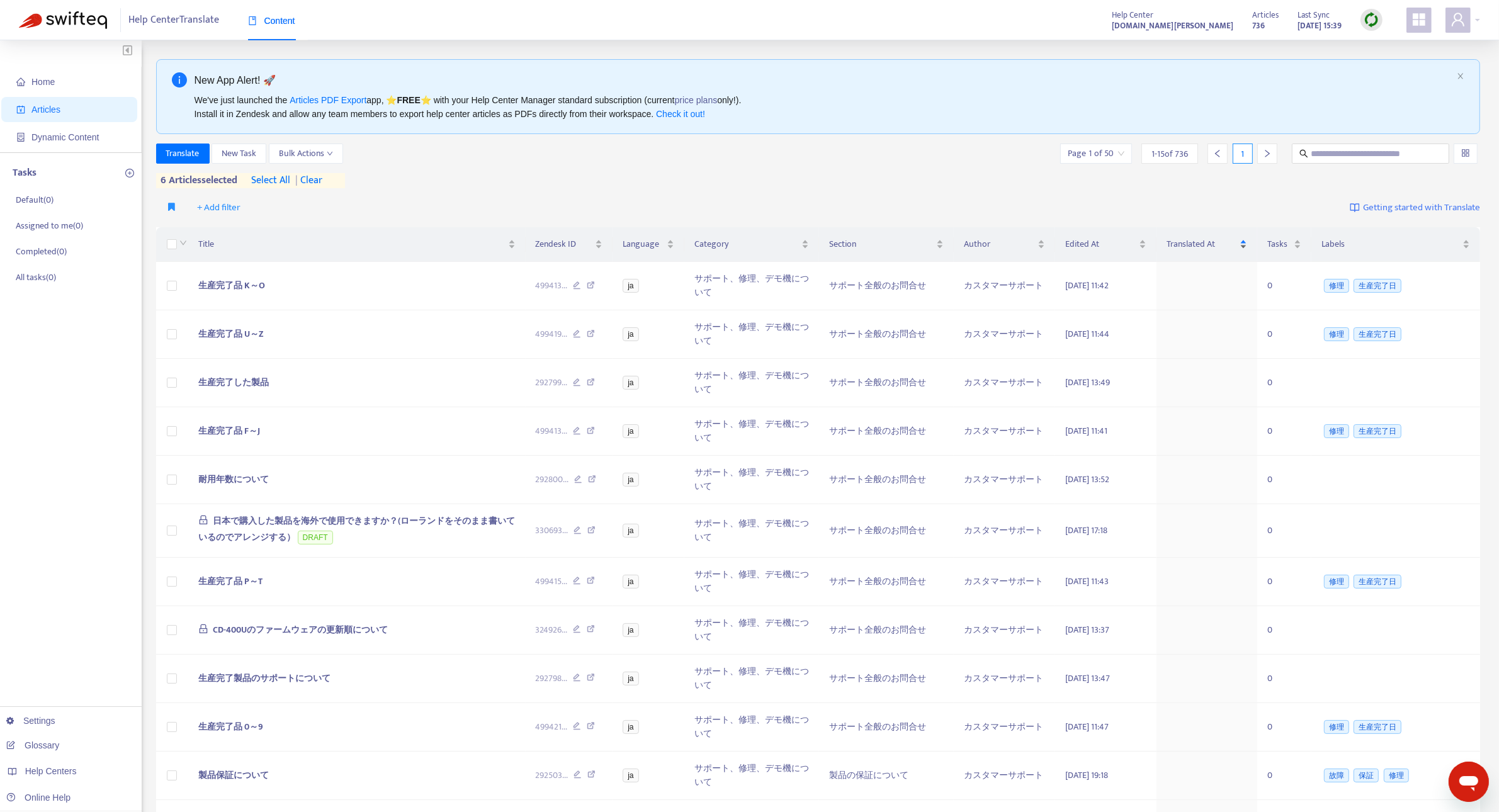
click at [1200, 250] on span "Translated At" at bounding box center [1202, 244] width 71 height 14
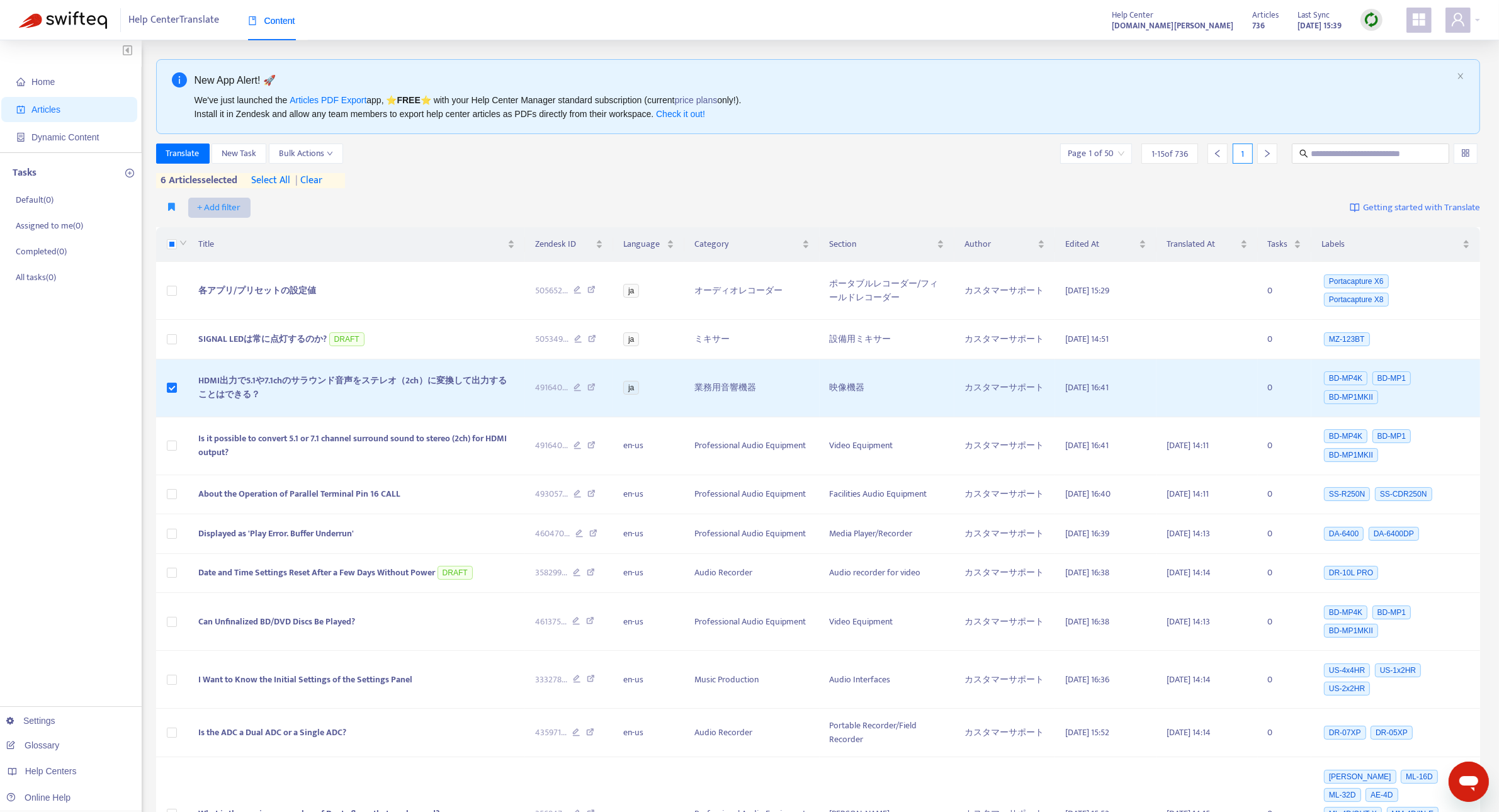
click at [229, 207] on div "New App Alert! 🚀 We've just launched the Articles PDF Export app, ⭐ FREE ⭐️ wit…" at bounding box center [818, 616] width 1325 height 1114
click at [205, 212] on span "+ Add filter" at bounding box center [219, 207] width 43 height 15
click at [206, 233] on span "Language" at bounding box center [237, 233] width 79 height 14
click at [265, 207] on div "Language: All" at bounding box center [232, 208] width 94 height 19
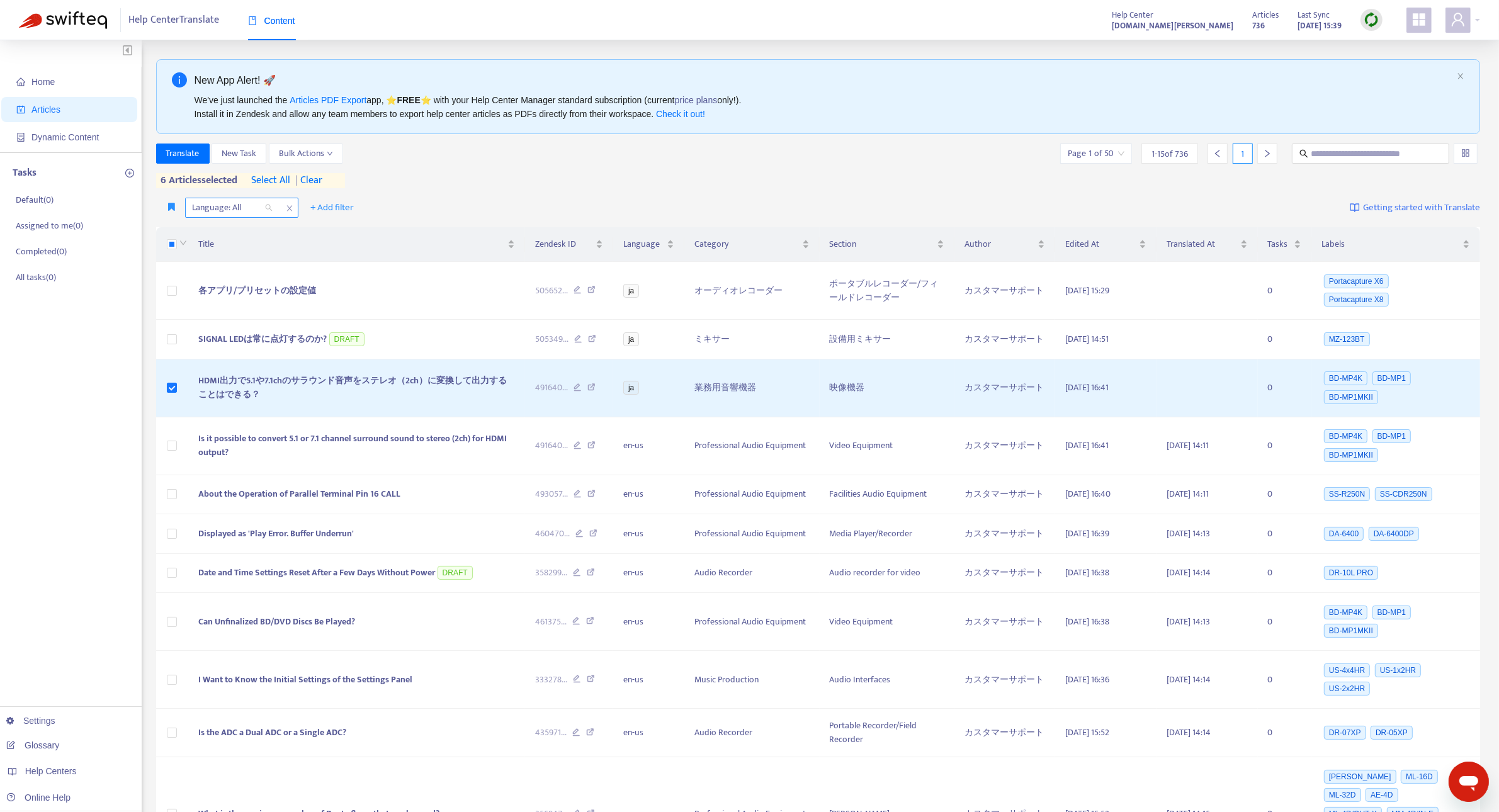
click at [268, 207] on div "Language: All" at bounding box center [232, 208] width 94 height 19
click at [246, 240] on div "en-us" at bounding box center [305, 232] width 234 height 20
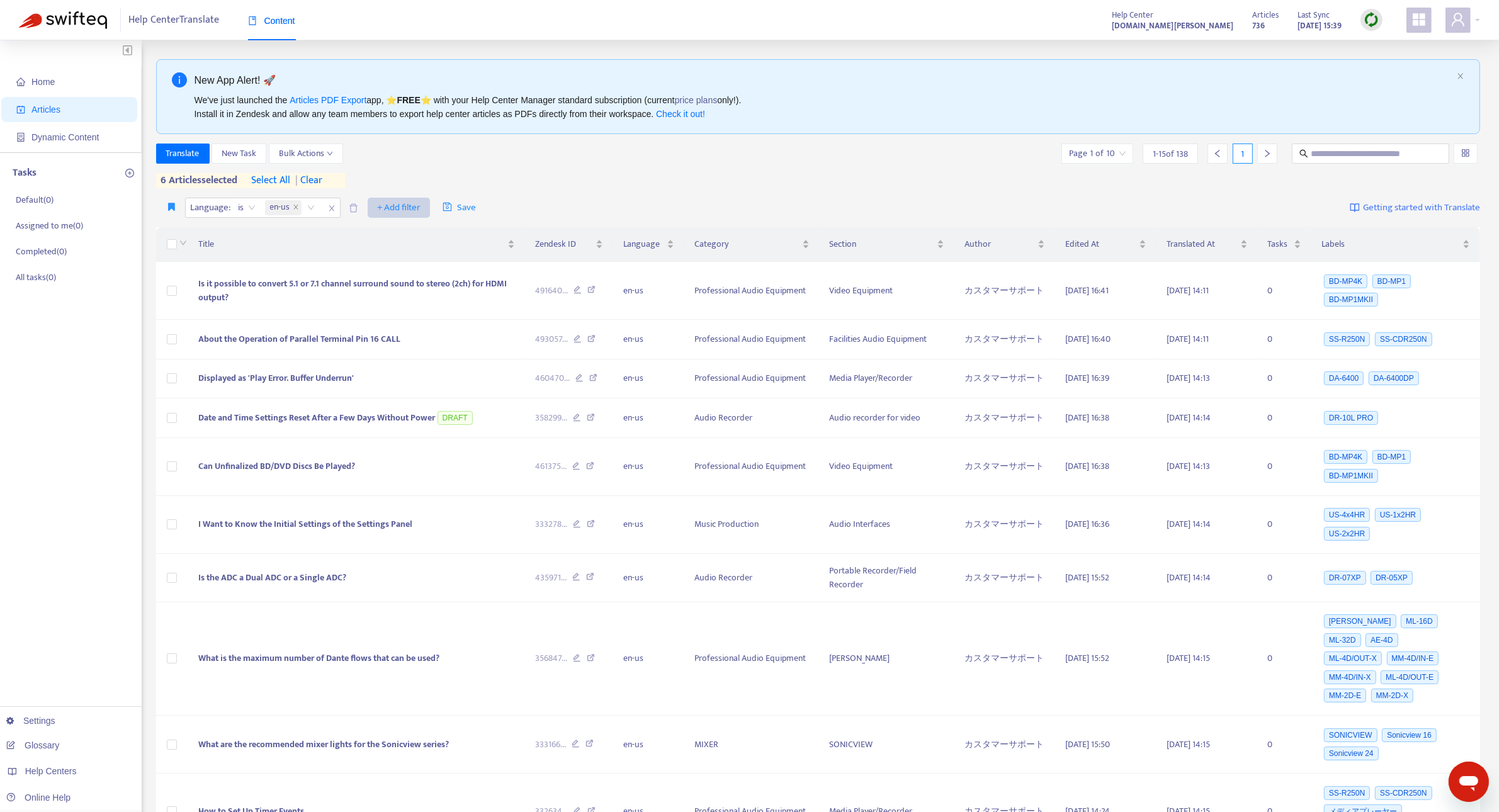
click at [394, 200] on span "+ Add filter" at bounding box center [399, 207] width 43 height 15
click at [405, 352] on span "Draft" at bounding box center [417, 354] width 79 height 14
click at [426, 210] on input "search" at bounding box center [391, 208] width 80 height 19
click at [407, 254] on div "Yes" at bounding box center [464, 253] width 219 height 14
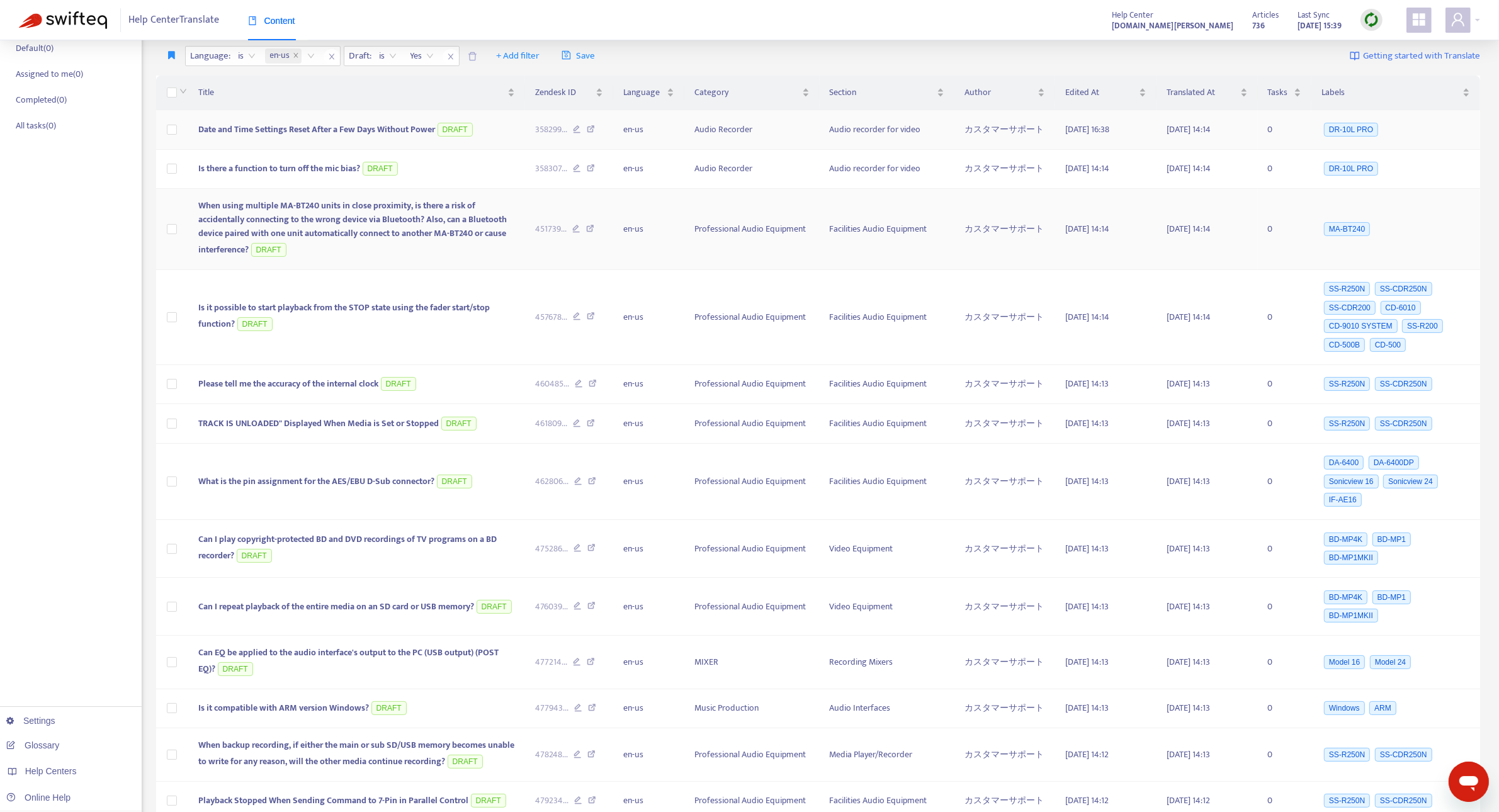
scroll to position [347, 0]
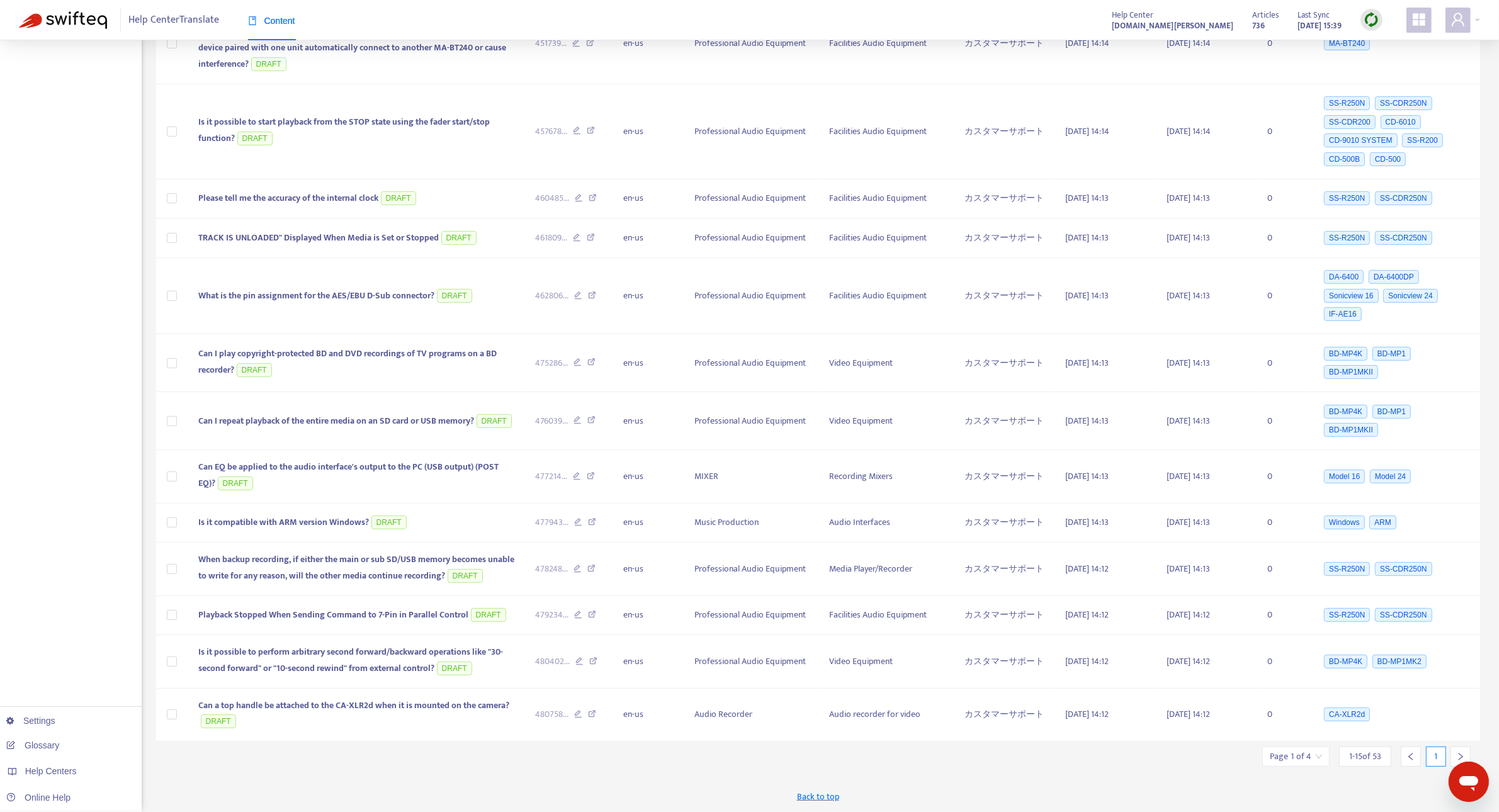
click at [1461, 753] on icon "right" at bounding box center [1461, 757] width 9 height 9
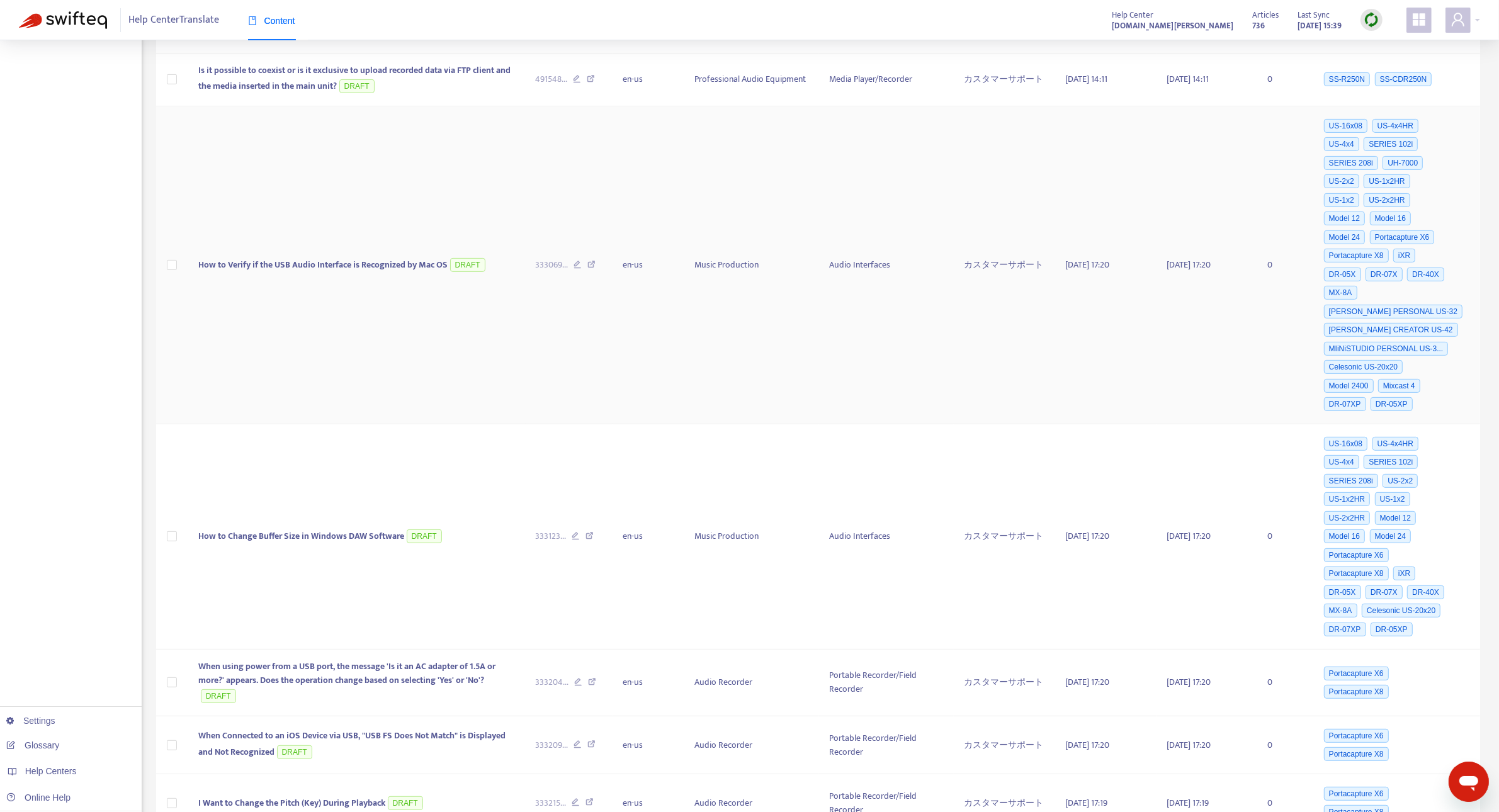
scroll to position [749, 0]
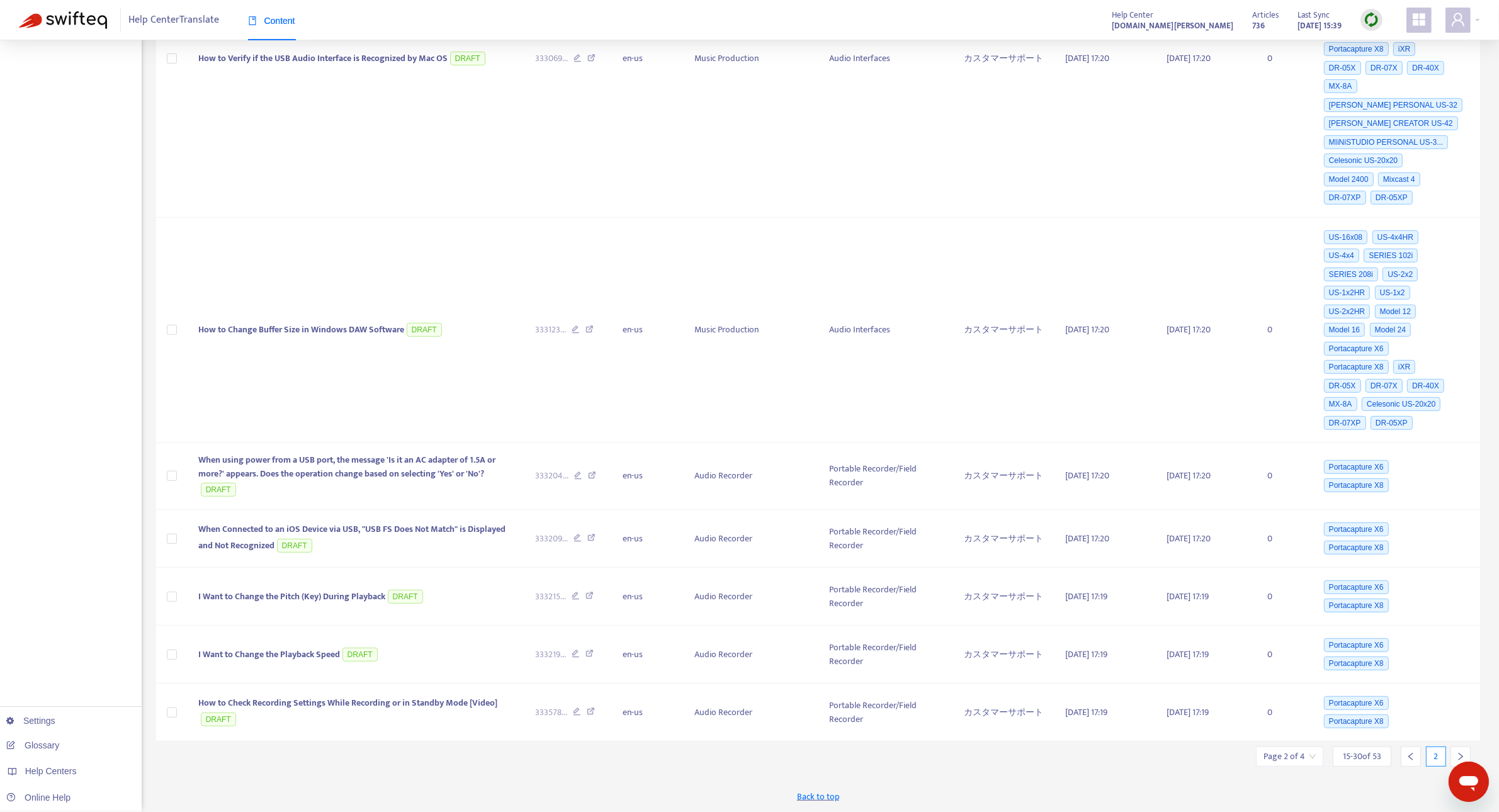
click at [89, 272] on div "Home Articles Dynamic Content Tasks Default ( 0 ) Assigned to me ( 0 ) Complete…" at bounding box center [71, 60] width 142 height 1504
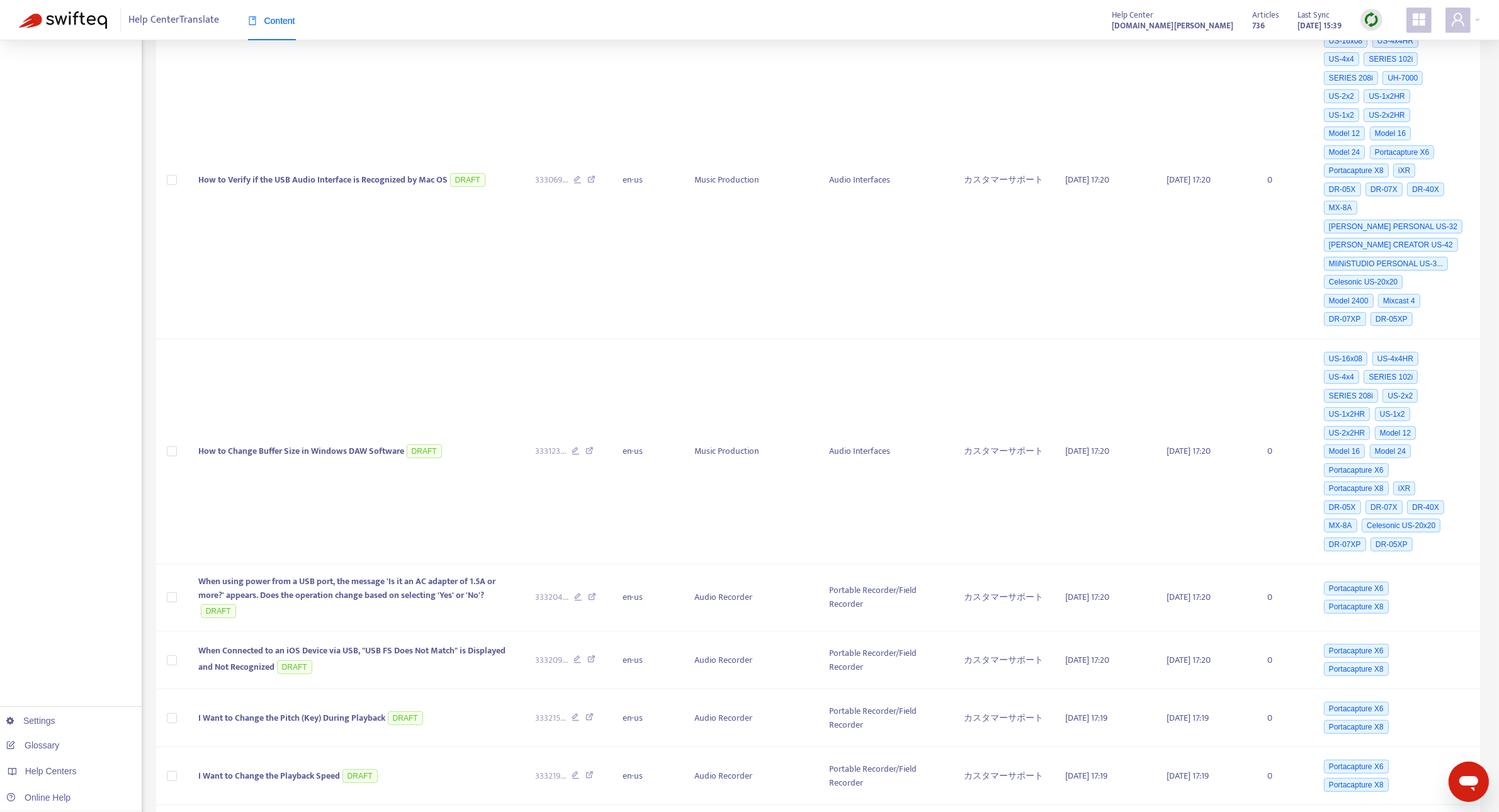
scroll to position [0, 0]
